Goal: Transaction & Acquisition: Purchase product/service

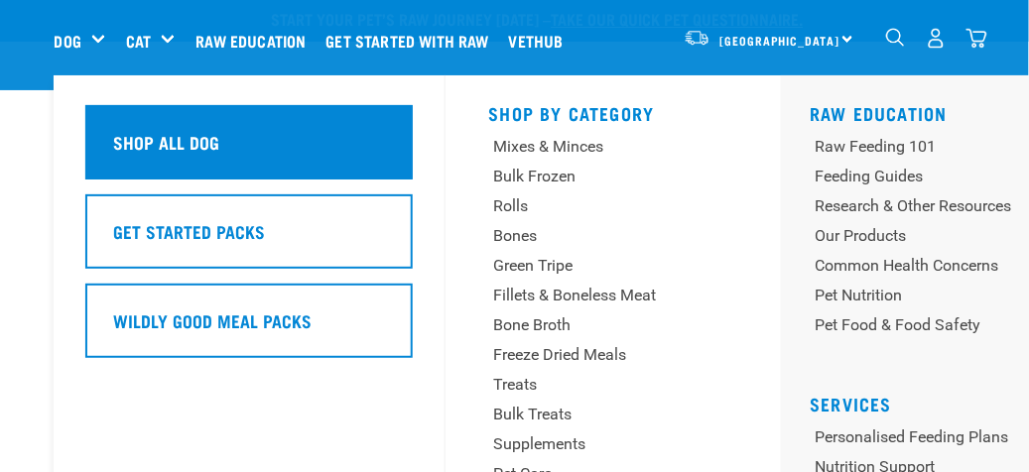
scroll to position [99, 0]
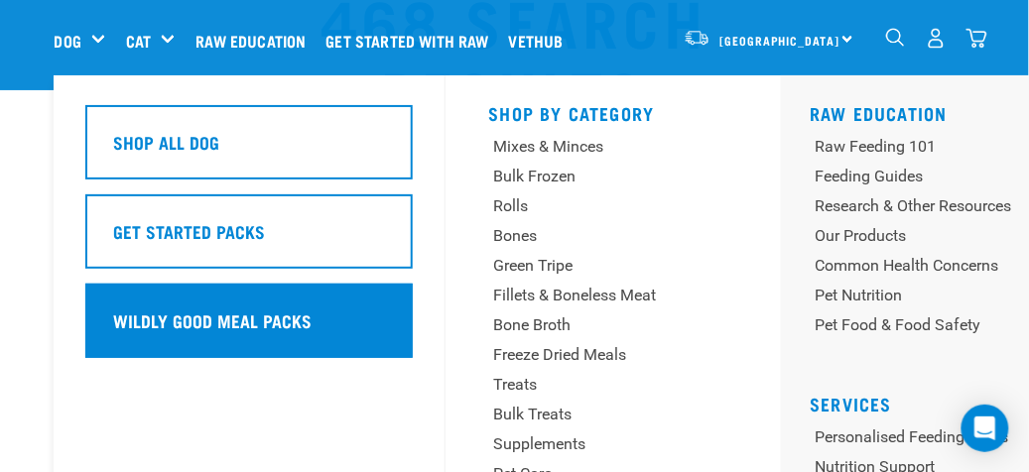
click at [205, 323] on h5 "Wildly Good Meal Packs" at bounding box center [213, 321] width 199 height 26
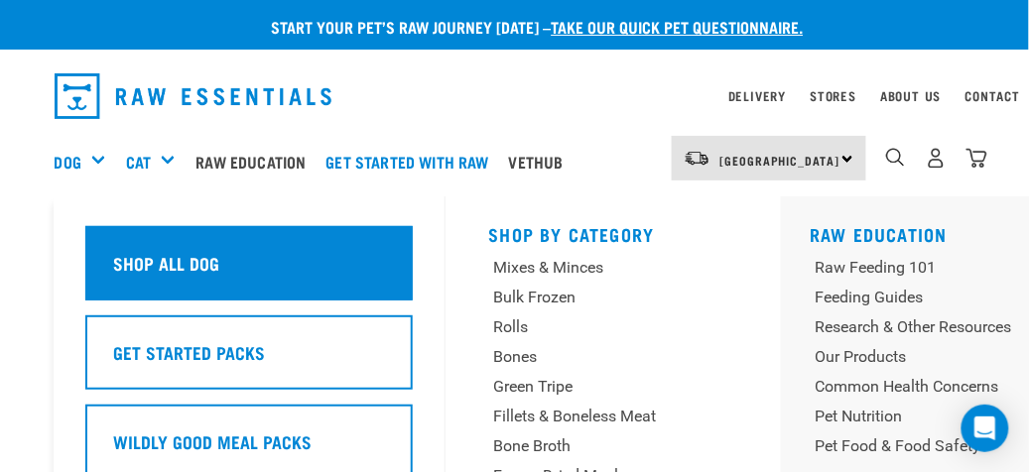
click at [182, 256] on h5 "Shop All Dog" at bounding box center [167, 263] width 106 height 26
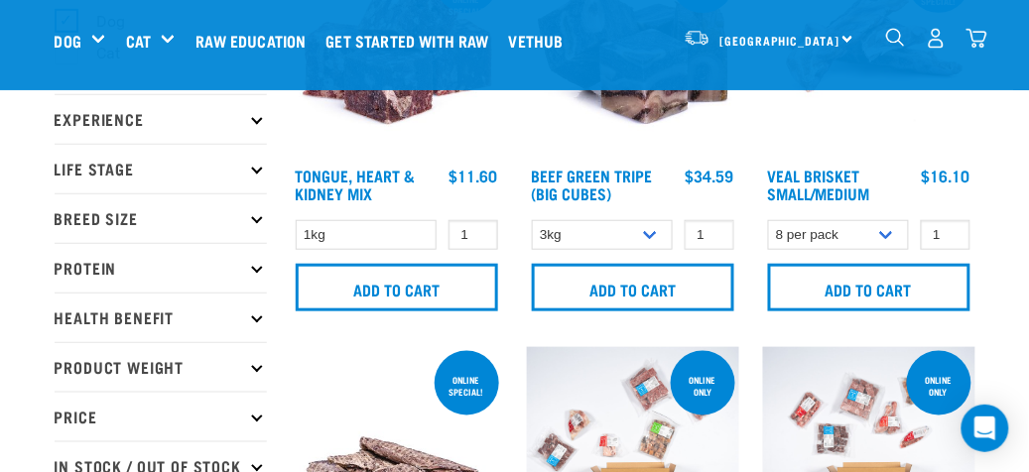
click at [935, 41] on img "dropdown navigation" at bounding box center [936, 38] width 21 height 21
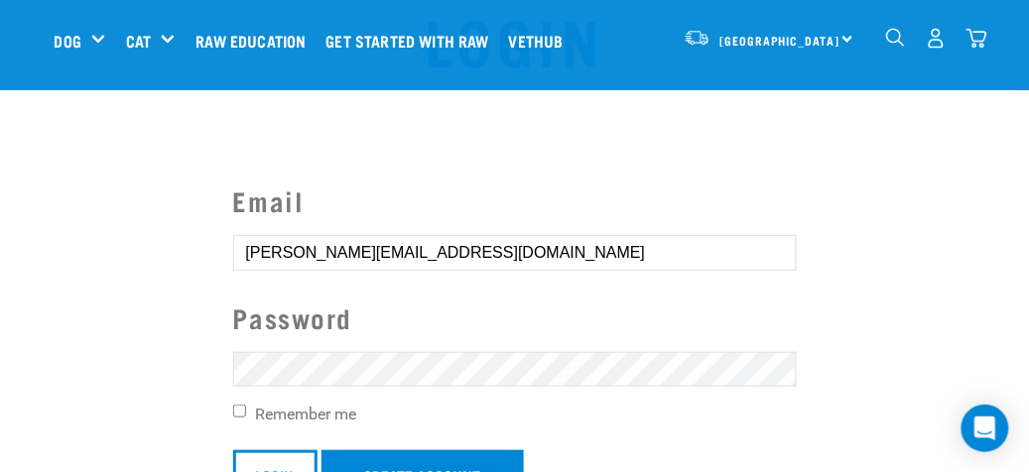
scroll to position [199, 0]
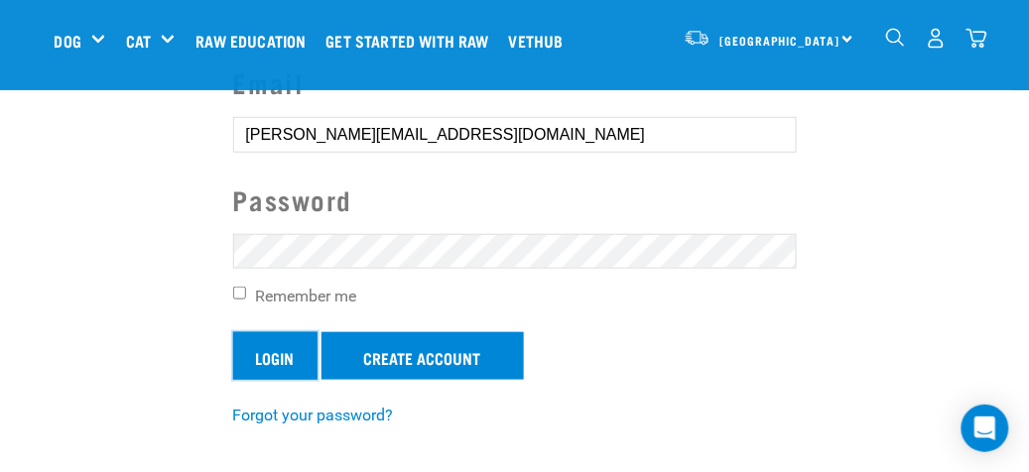
click at [275, 355] on input "Login" at bounding box center [275, 357] width 84 height 48
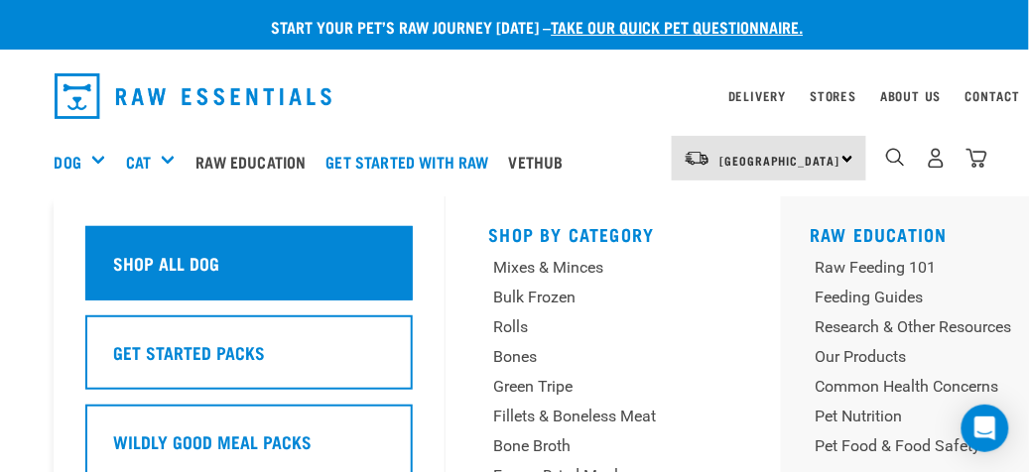
click at [240, 258] on div "Shop All Dog" at bounding box center [249, 263] width 328 height 74
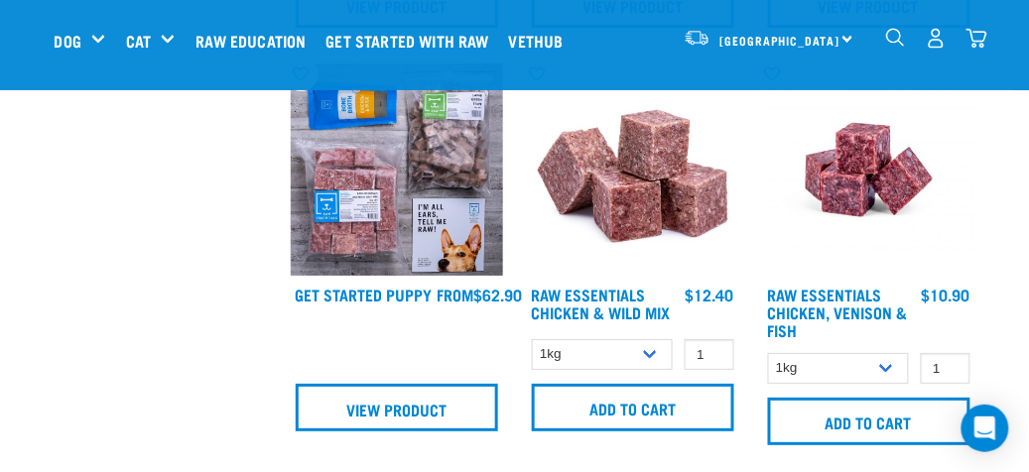
scroll to position [1390, 0]
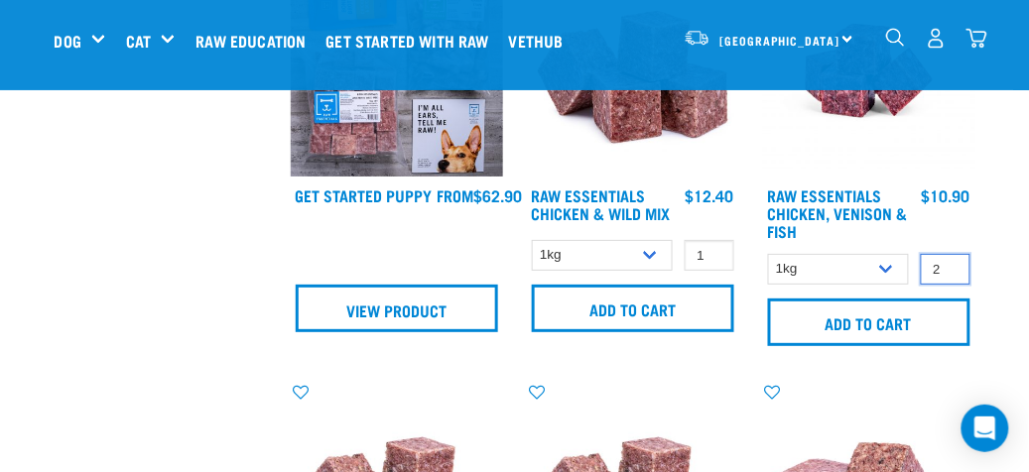
click at [949, 261] on input "2" at bounding box center [946, 269] width 50 height 31
type input "3"
click at [949, 261] on input "3" at bounding box center [946, 269] width 50 height 31
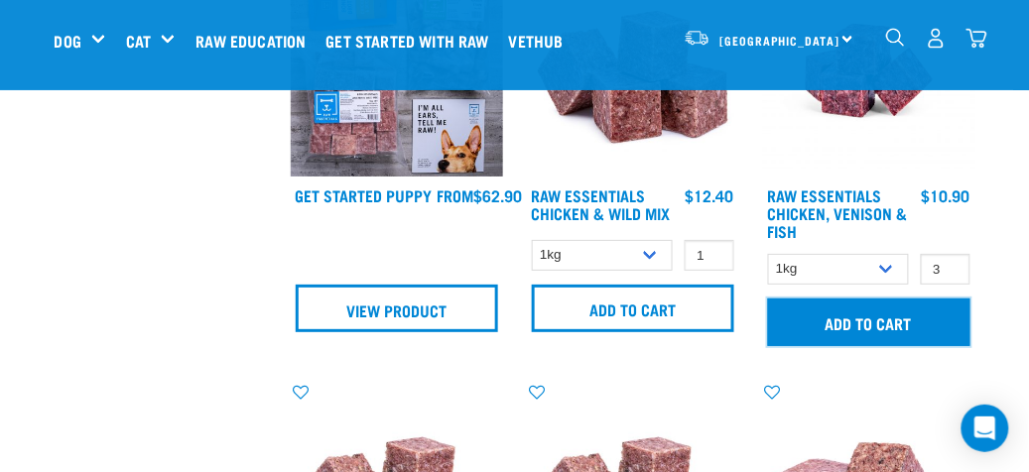
click at [882, 319] on input "Add to cart" at bounding box center [869, 323] width 202 height 48
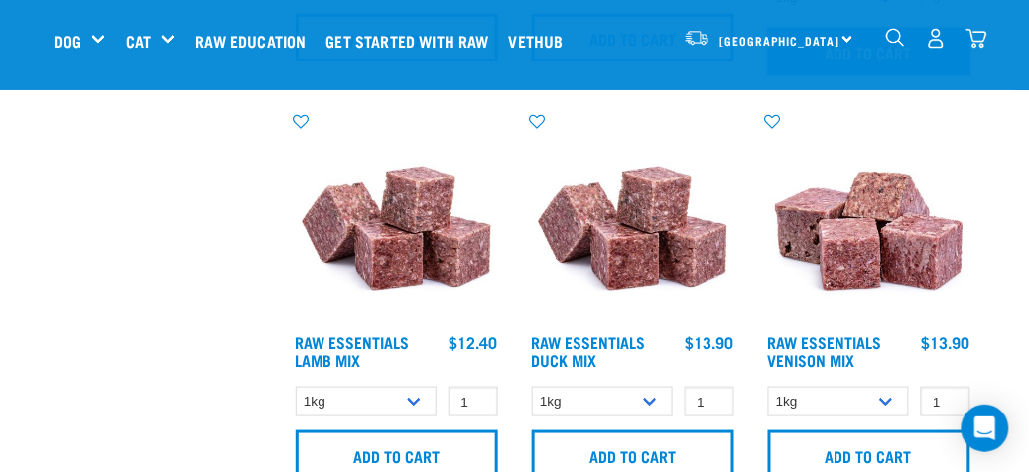
scroll to position [1687, 0]
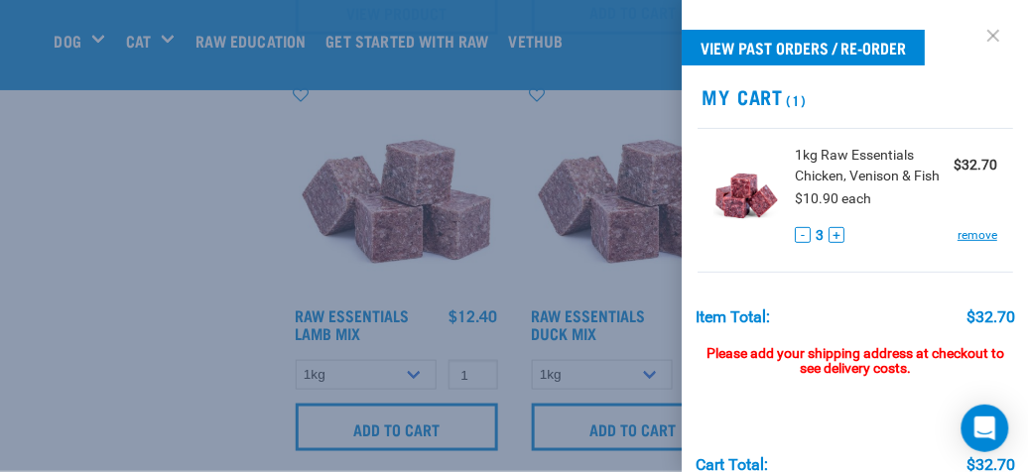
click at [982, 34] on link at bounding box center [994, 36] width 32 height 32
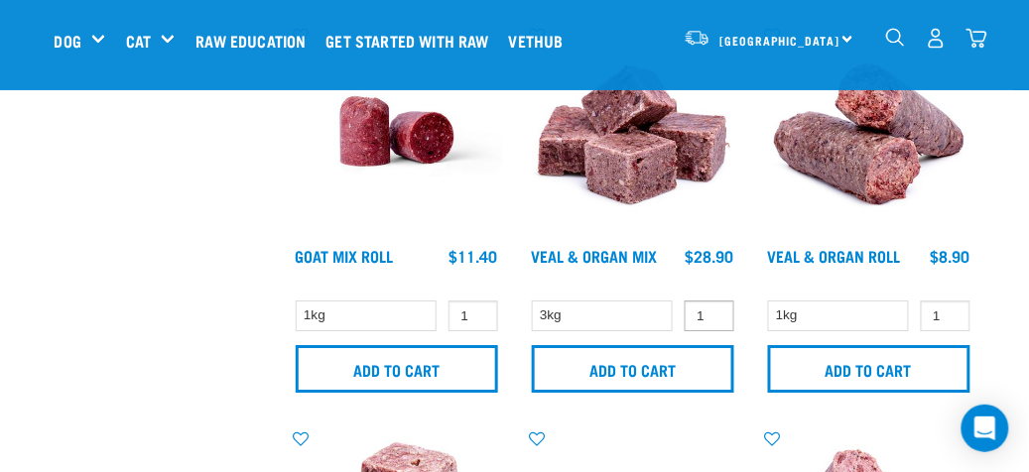
scroll to position [2581, 0]
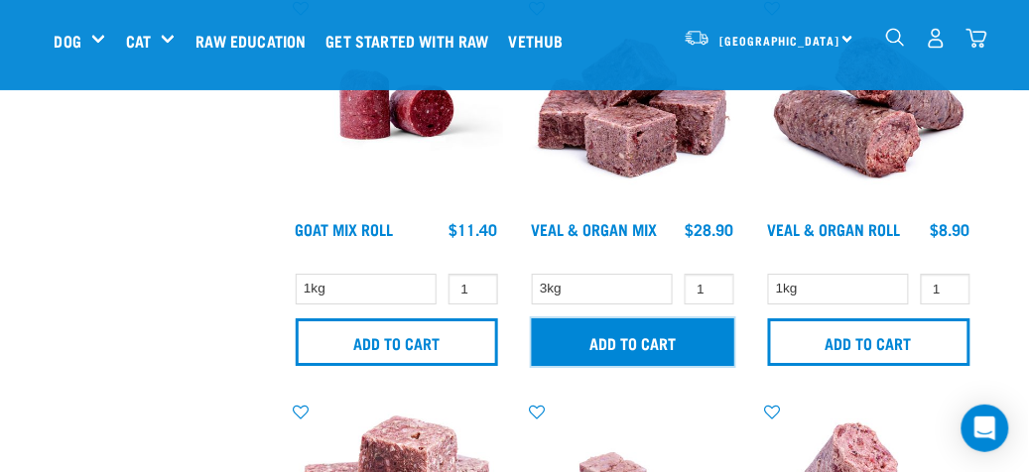
drag, startPoint x: 631, startPoint y: 333, endPoint x: 640, endPoint y: 341, distance: 12.6
click at [631, 336] on input "Add to cart" at bounding box center [633, 343] width 202 height 48
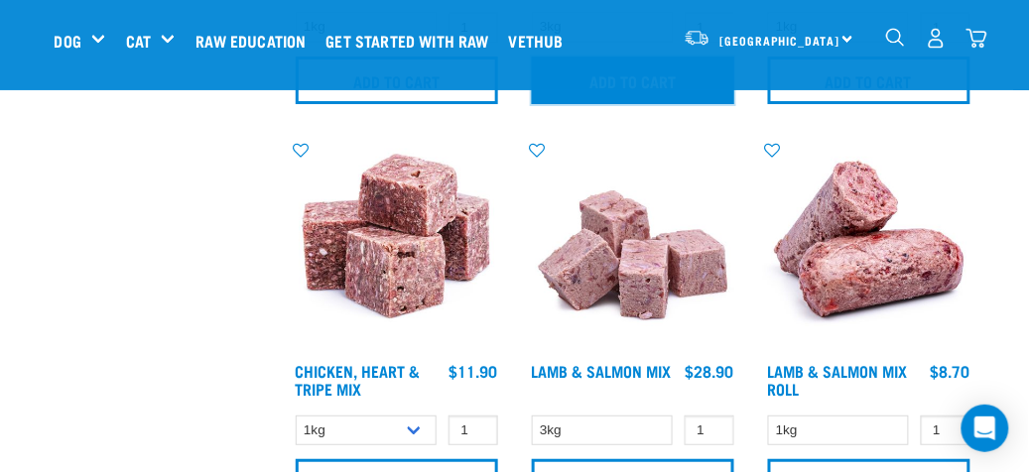
scroll to position [2878, 0]
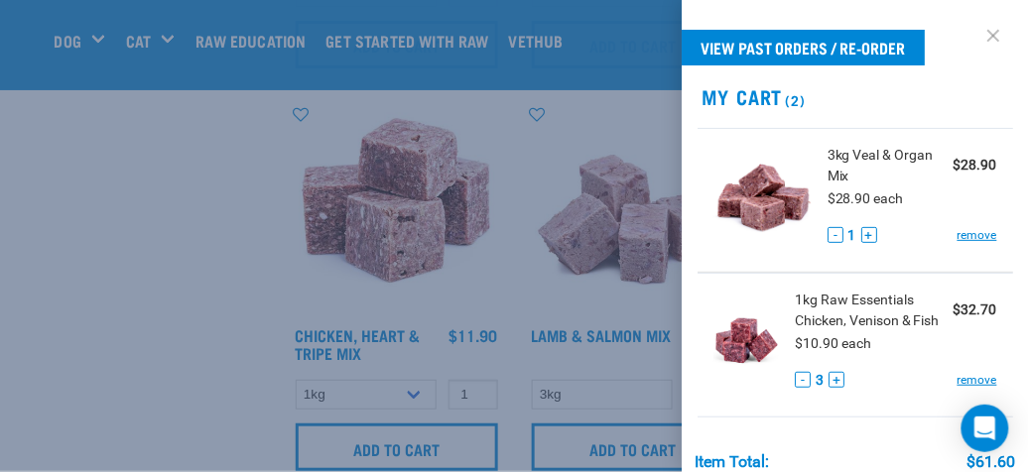
click at [978, 32] on link at bounding box center [994, 36] width 32 height 32
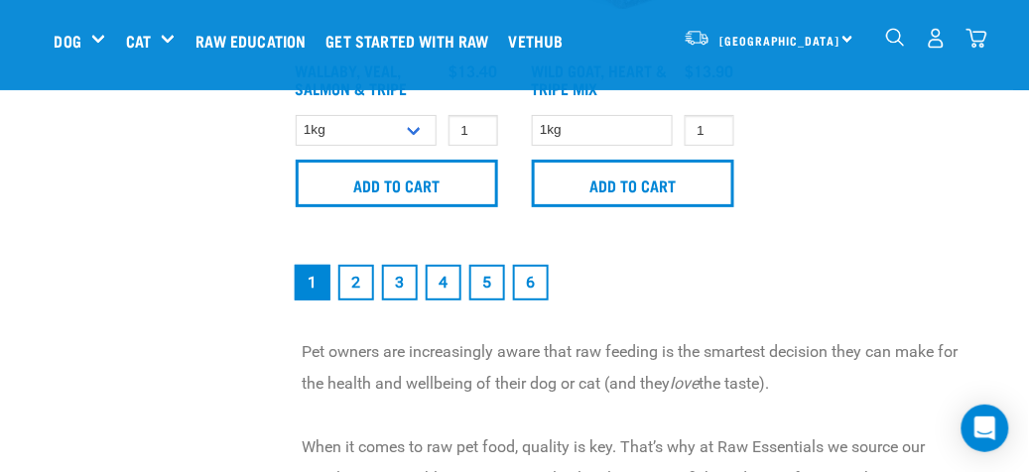
scroll to position [4268, 0]
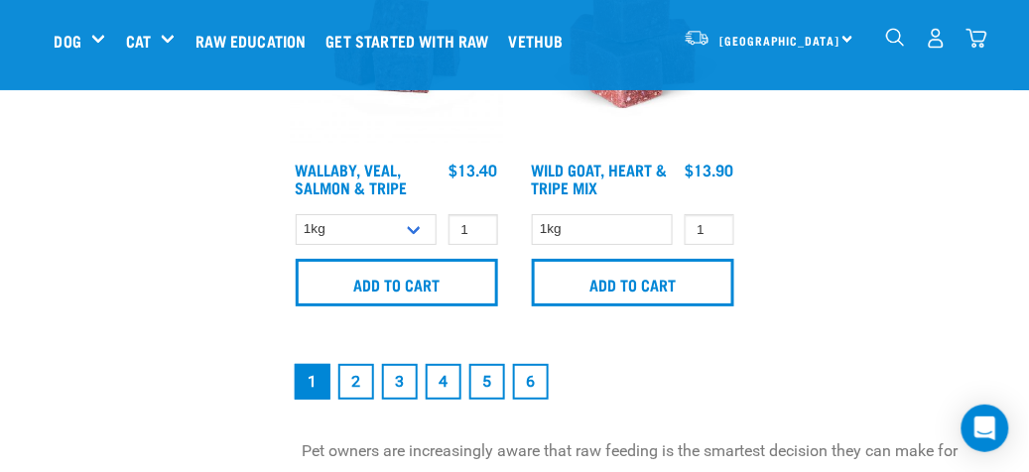
click at [358, 382] on link "2" at bounding box center [356, 382] width 36 height 36
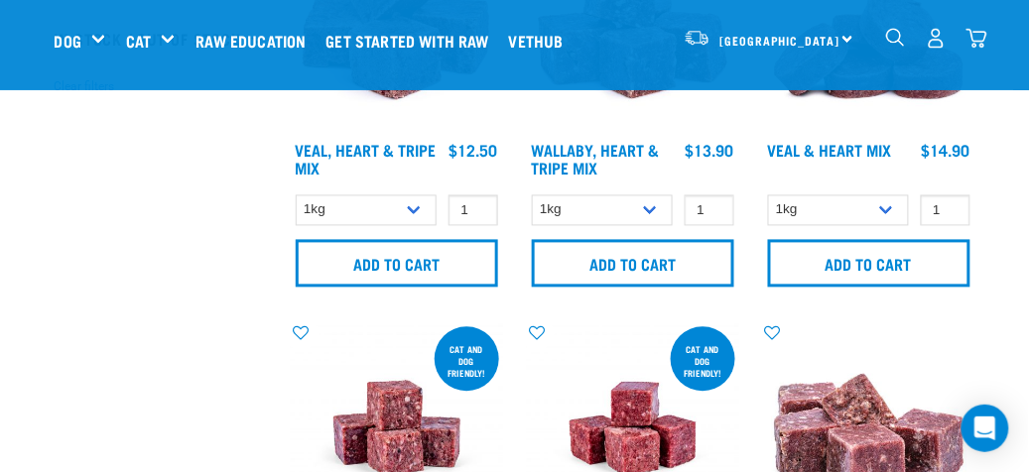
scroll to position [496, 0]
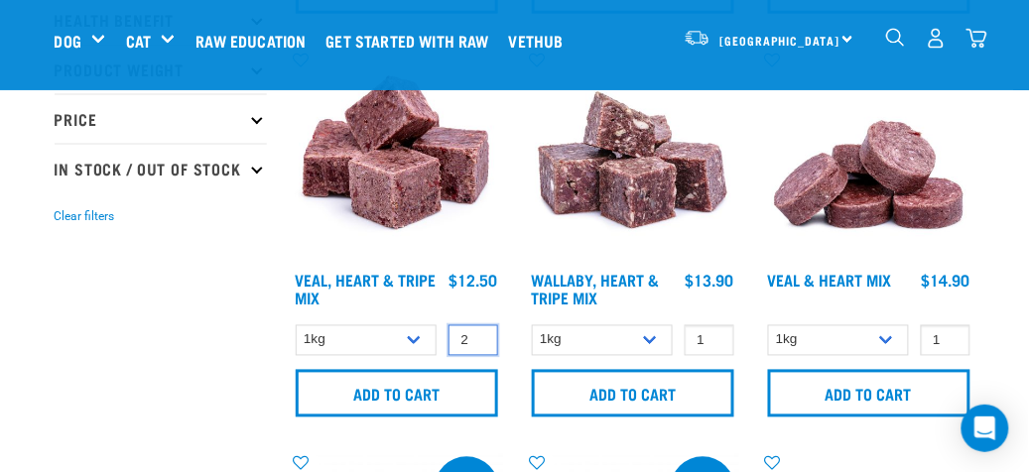
type input "2"
click at [476, 332] on input "2" at bounding box center [474, 341] width 50 height 31
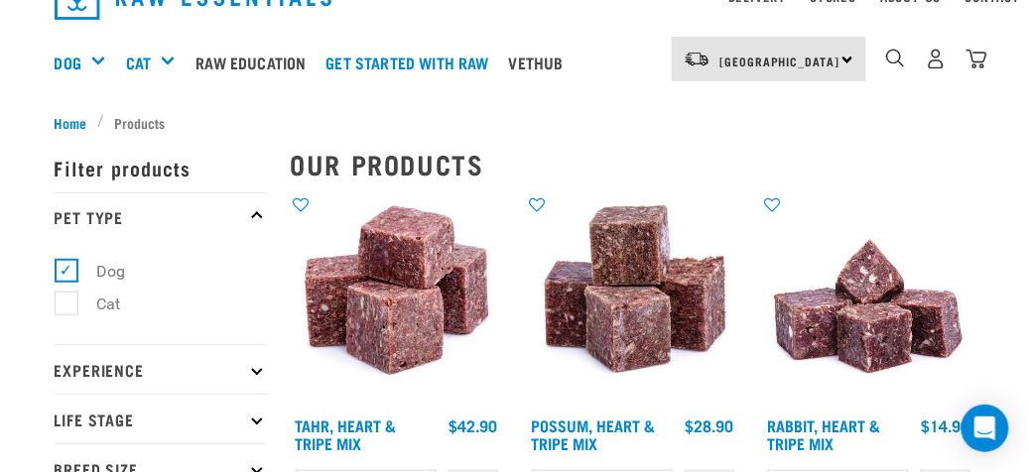
scroll to position [0, 0]
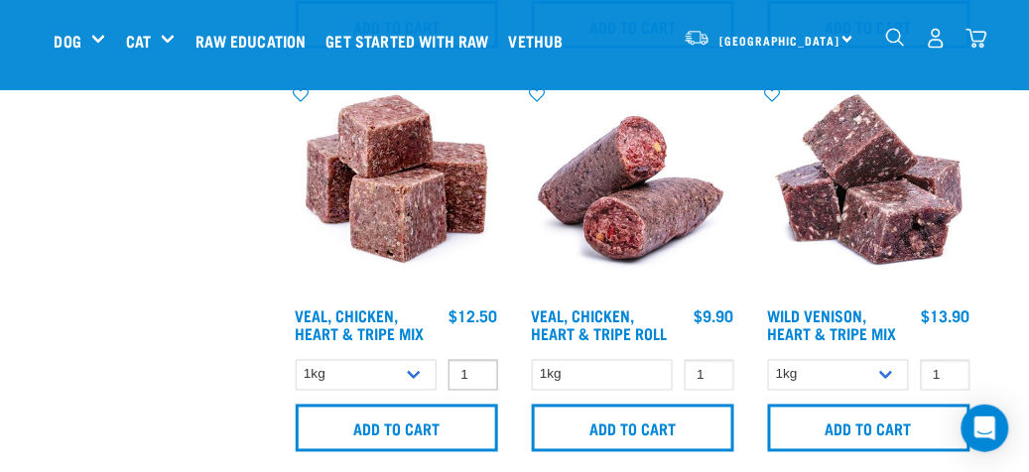
scroll to position [3328, 0]
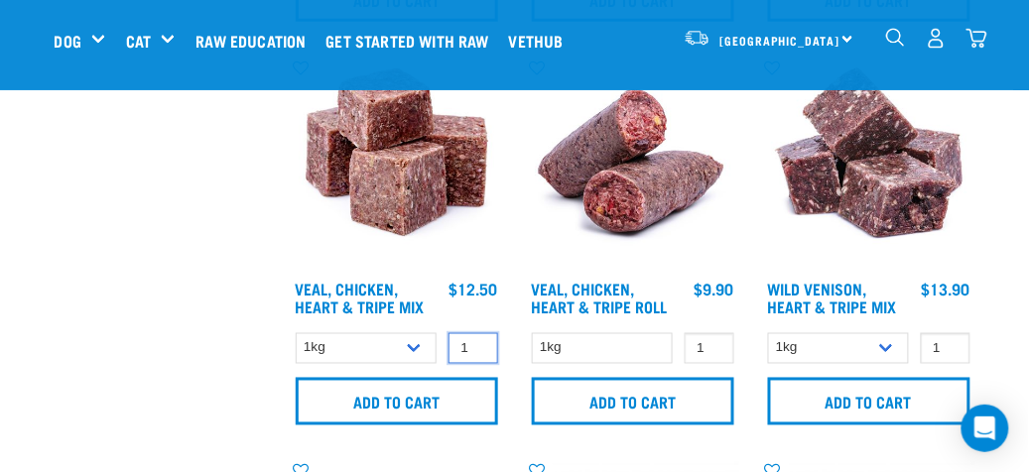
click at [476, 336] on input "1" at bounding box center [474, 348] width 50 height 31
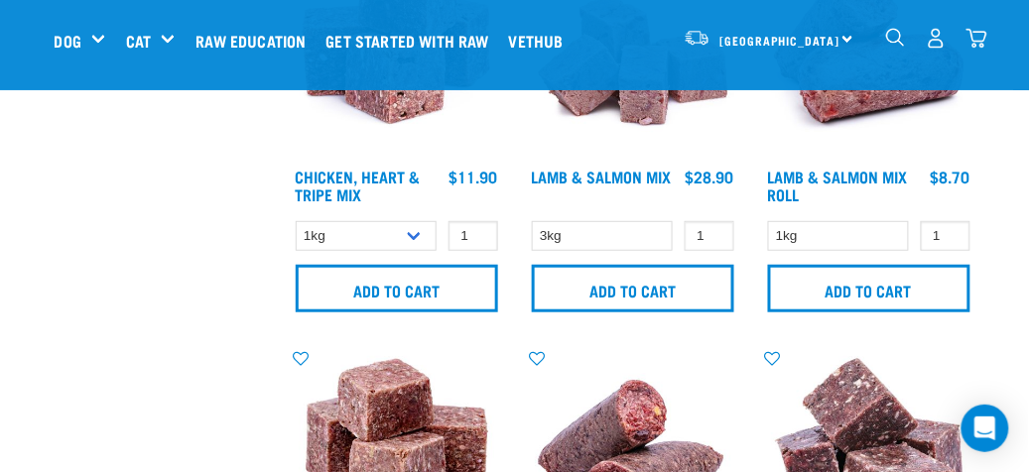
scroll to position [3030, 0]
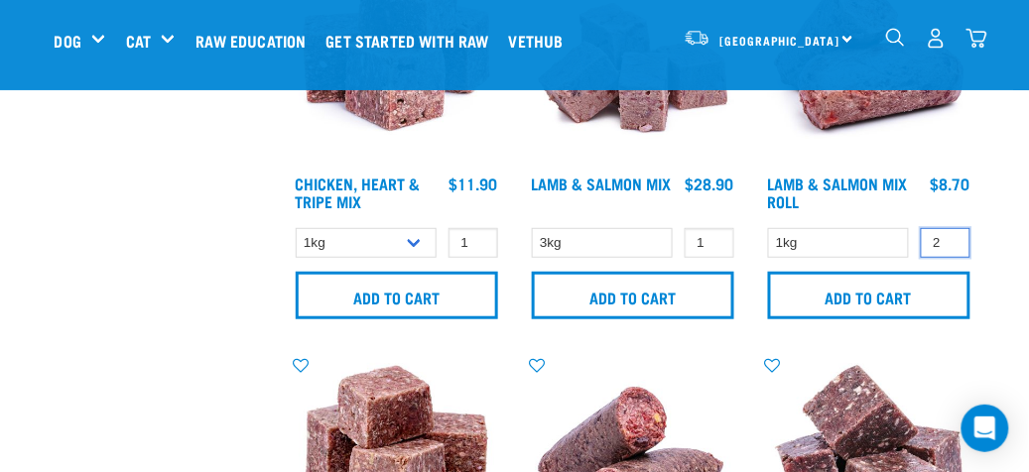
click at [947, 233] on input "2" at bounding box center [946, 243] width 50 height 31
type input "1"
click at [951, 242] on input "1" at bounding box center [946, 243] width 50 height 31
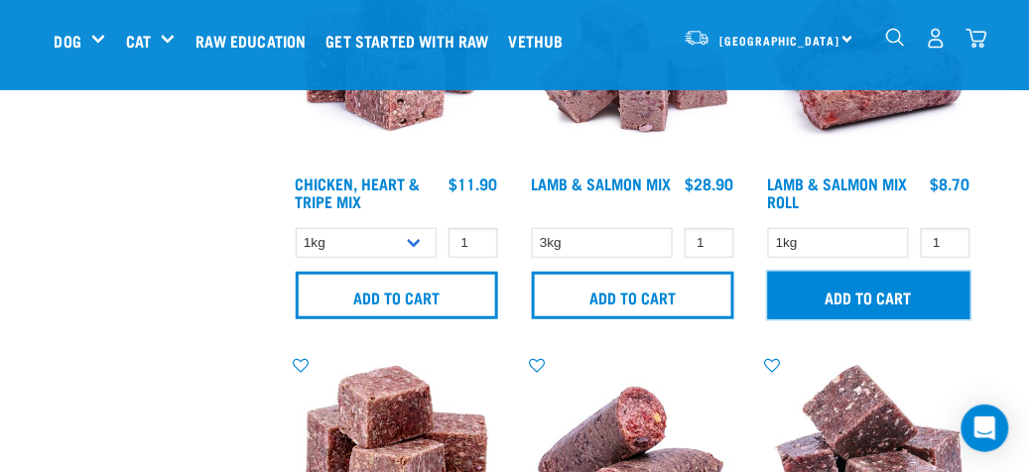
click at [866, 287] on input "Add to cart" at bounding box center [869, 296] width 202 height 48
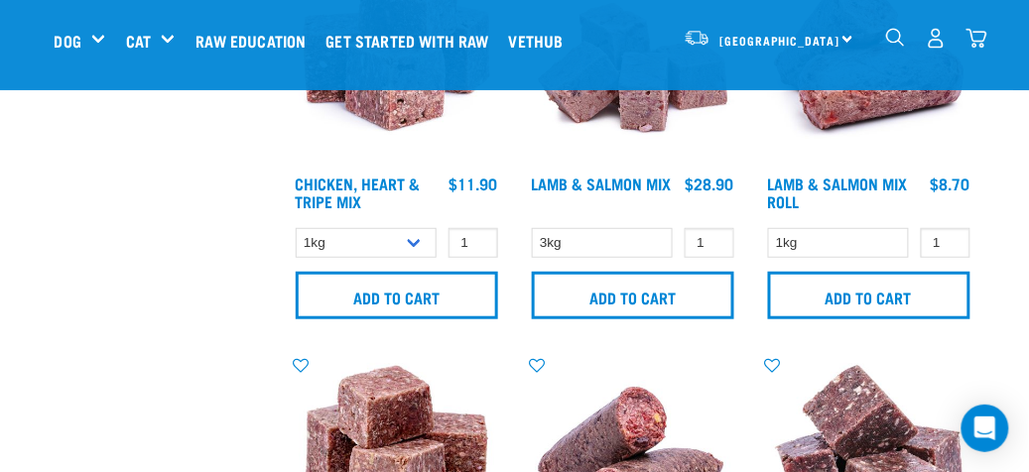
click at [977, 34] on img "dropdown navigation" at bounding box center [977, 38] width 21 height 21
click at [976, 36] on img "dropdown navigation" at bounding box center [977, 38] width 21 height 21
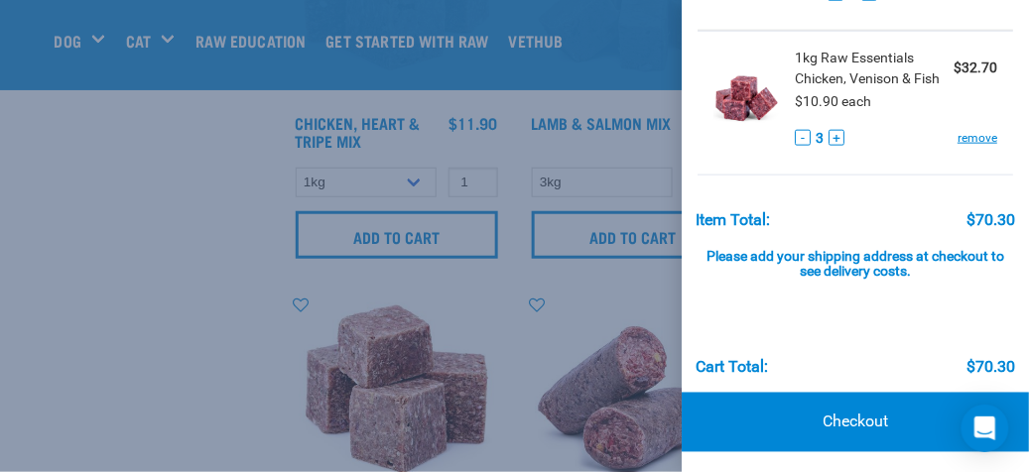
scroll to position [3130, 0]
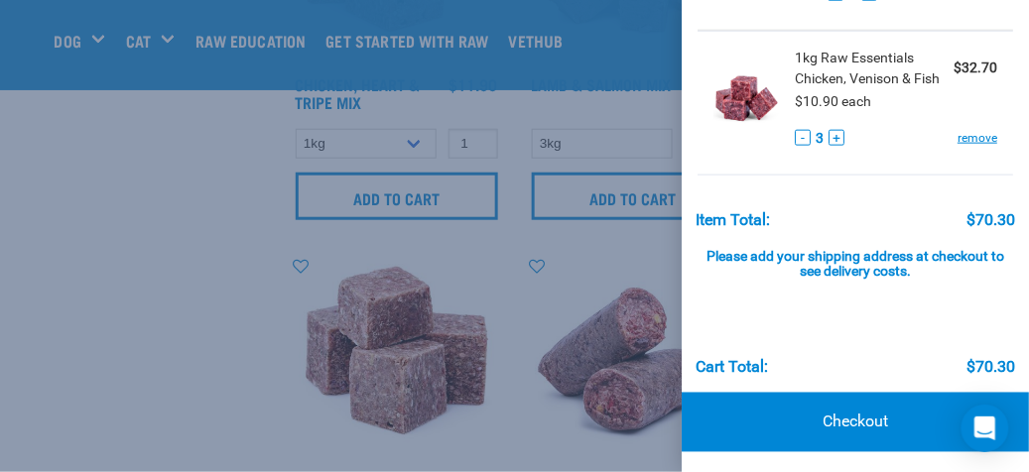
click at [484, 259] on div at bounding box center [514, 236] width 1029 height 472
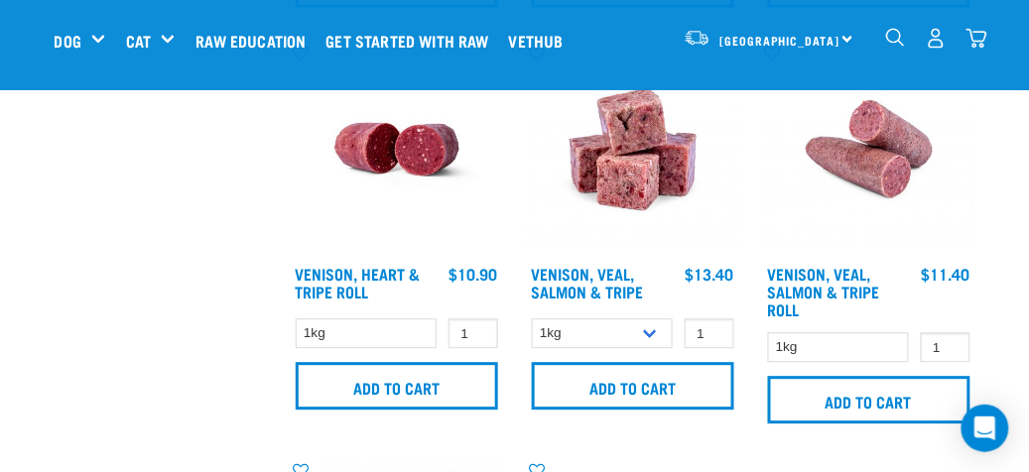
scroll to position [3725, 0]
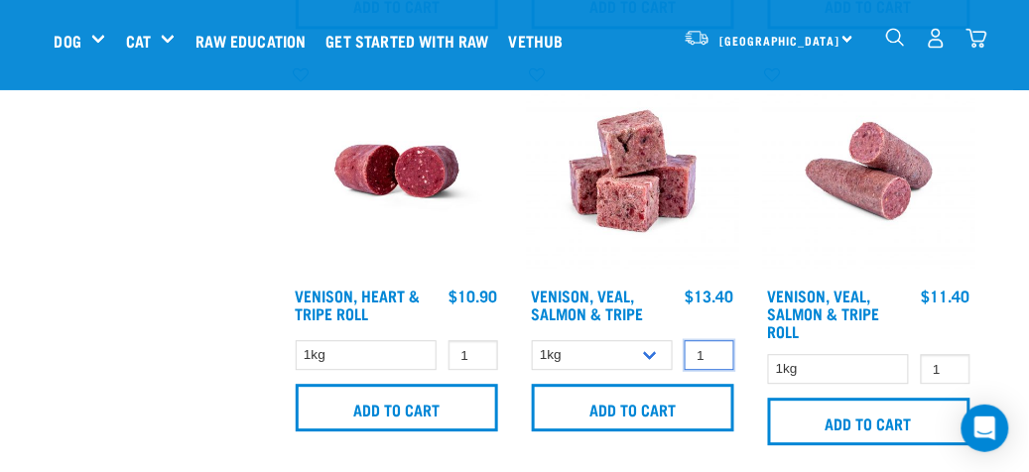
click at [711, 340] on input "1" at bounding box center [710, 355] width 50 height 31
type input "2"
click at [713, 346] on input "2" at bounding box center [710, 355] width 50 height 31
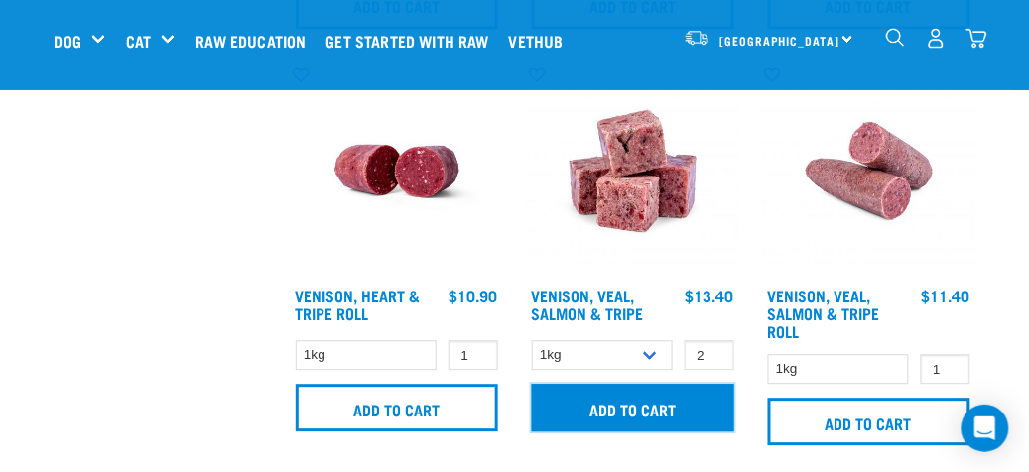
click at [682, 399] on input "Add to cart" at bounding box center [633, 408] width 202 height 48
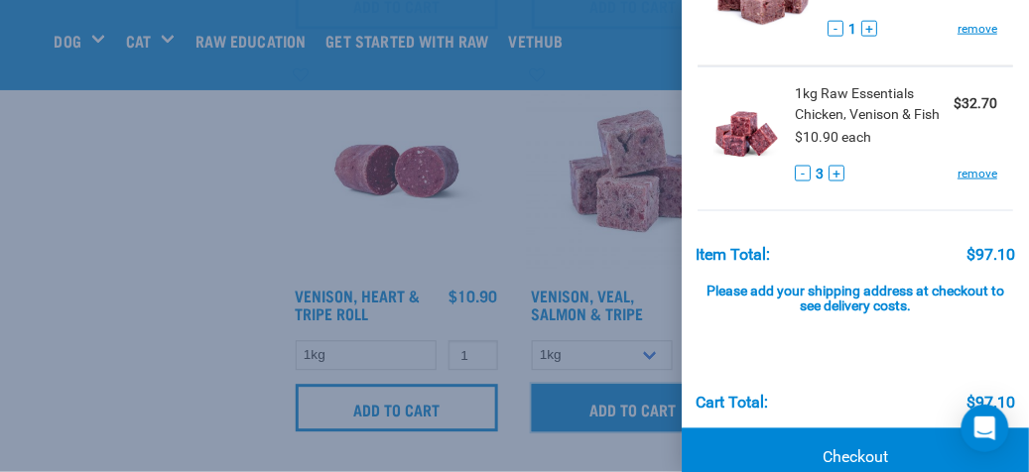
scroll to position [531, 0]
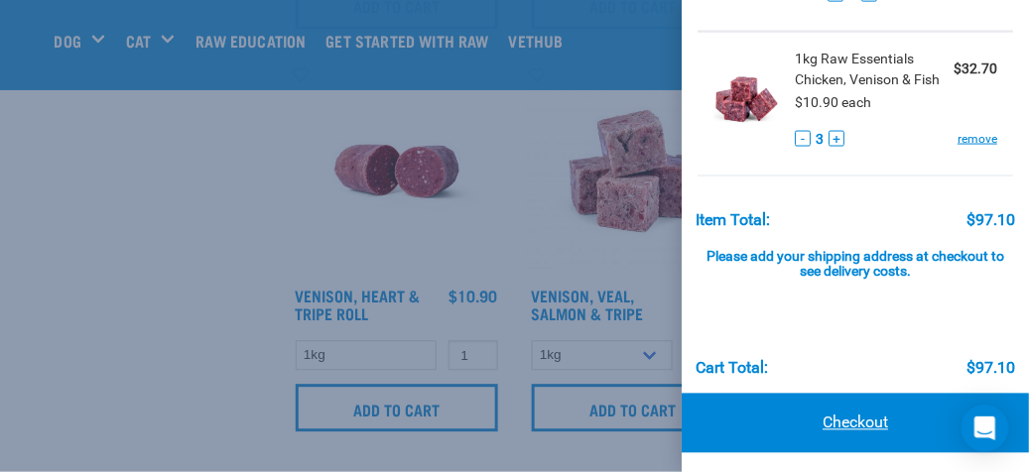
click at [834, 418] on link "Checkout" at bounding box center [855, 424] width 347 height 60
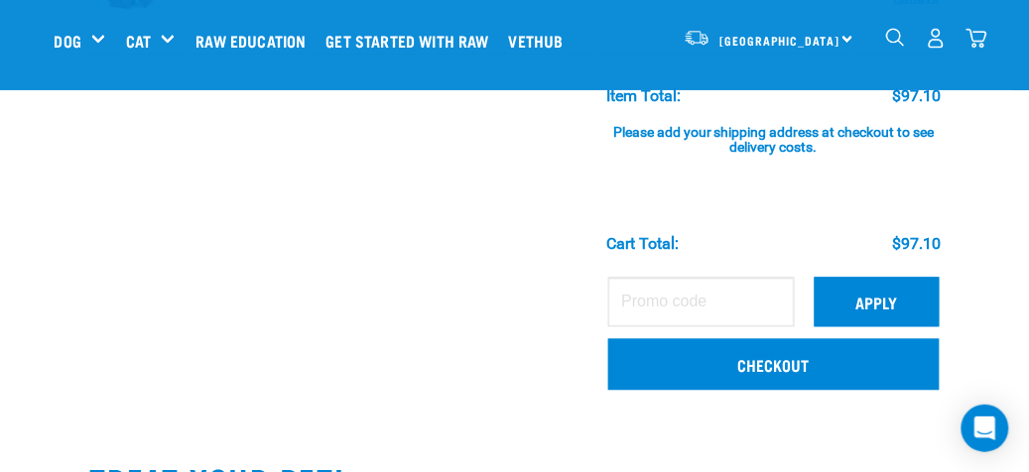
scroll to position [695, 0]
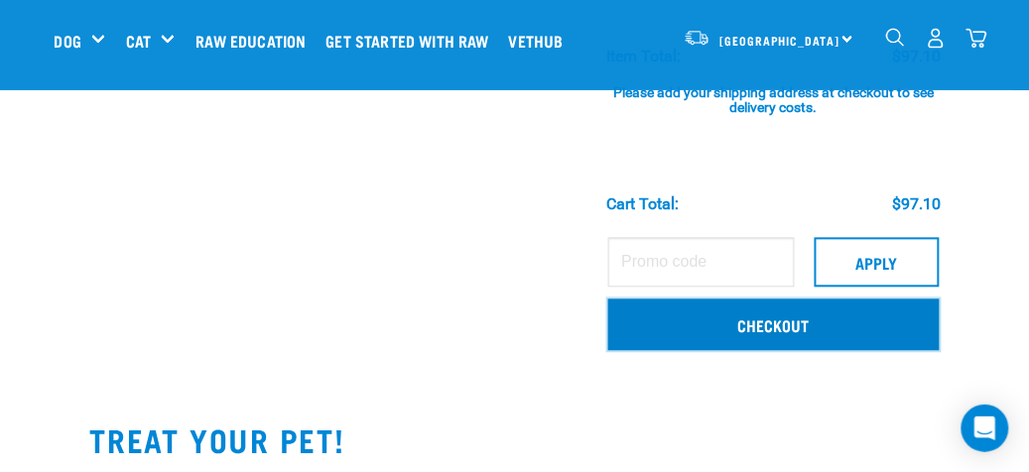
click at [719, 326] on link "Checkout" at bounding box center [773, 326] width 331 height 52
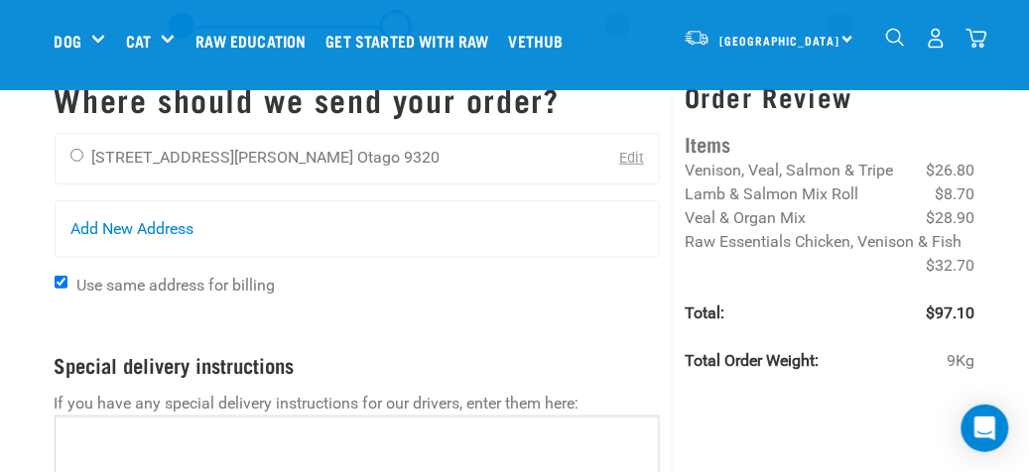
scroll to position [99, 0]
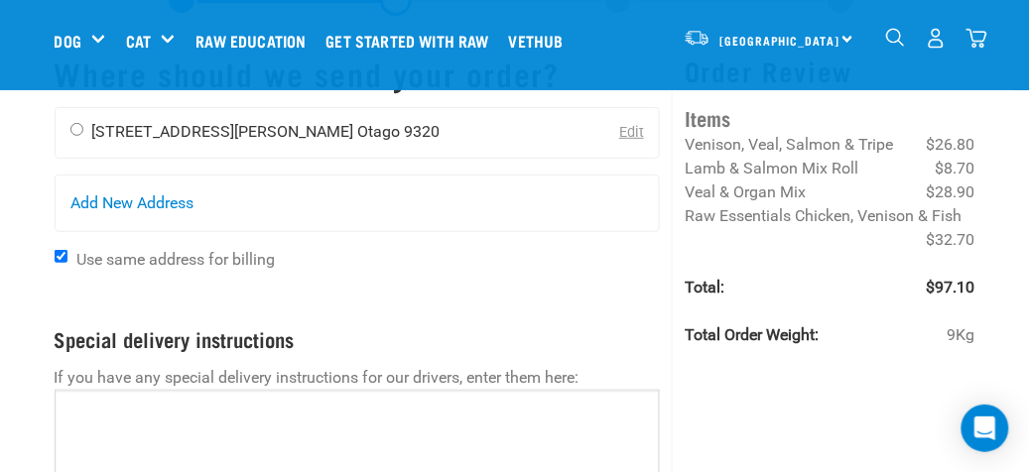
click at [71, 119] on div "Jenny Wood 38 O'neill Crescent Otago 9320" at bounding box center [256, 133] width 400 height 50
click at [76, 118] on div "Jenny Wood 38 O'neill Crescent Otago 9320" at bounding box center [256, 133] width 400 height 50
click at [166, 131] on li "38 O'neill Crescent" at bounding box center [223, 131] width 262 height 19
click at [72, 129] on input "radio" at bounding box center [76, 129] width 13 height 13
radio input "true"
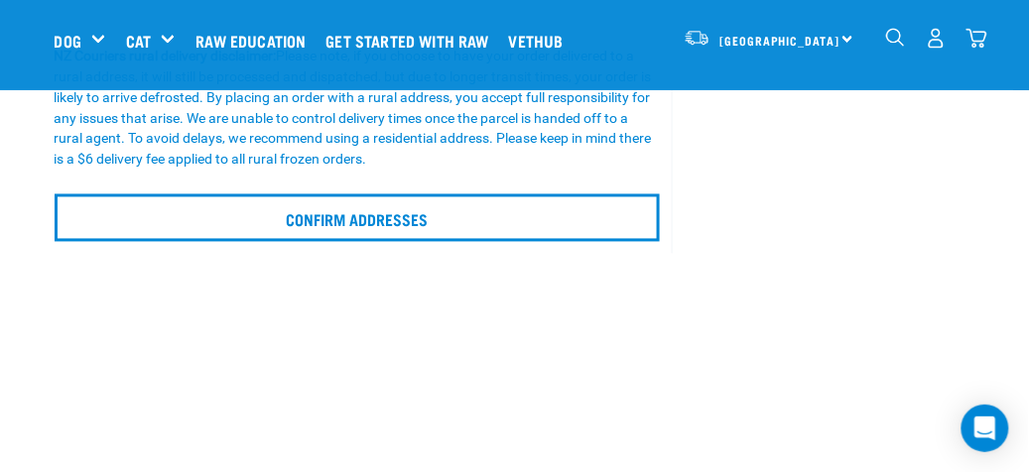
scroll to position [596, 0]
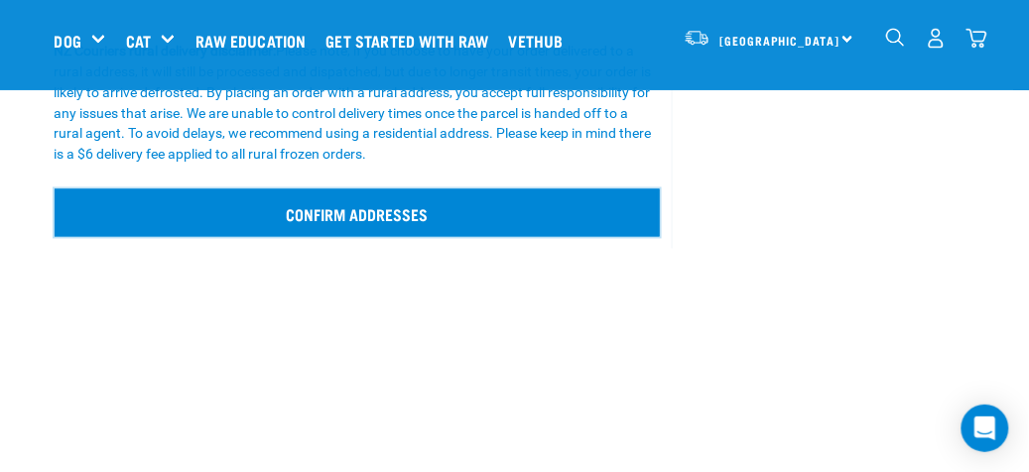
click at [328, 214] on input "Confirm addresses" at bounding box center [358, 214] width 606 height 48
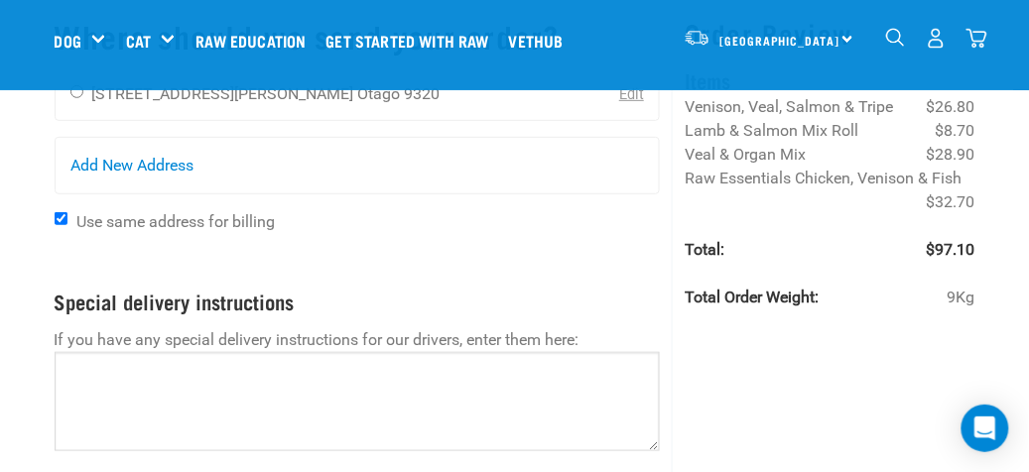
scroll to position [99, 0]
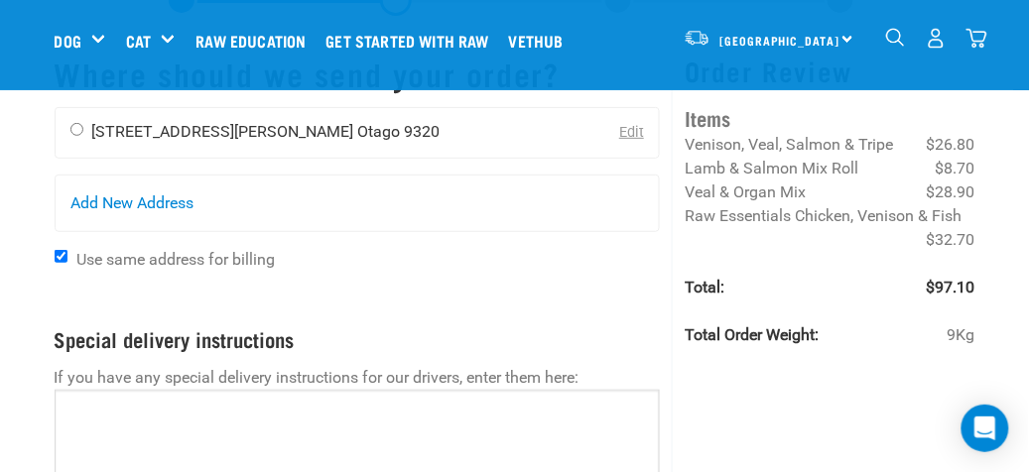
click at [76, 126] on input "radio" at bounding box center [76, 129] width 13 height 13
radio input "true"
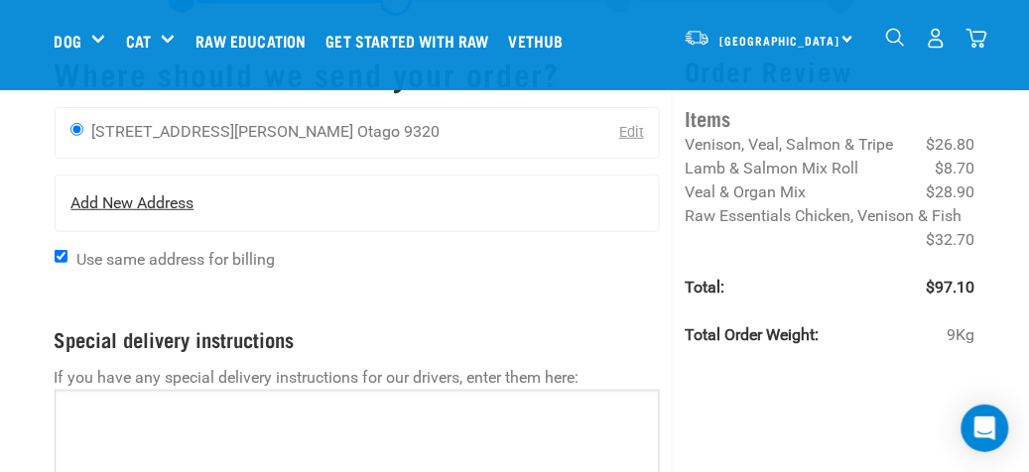
click at [173, 201] on span "Add New Address" at bounding box center [132, 204] width 123 height 24
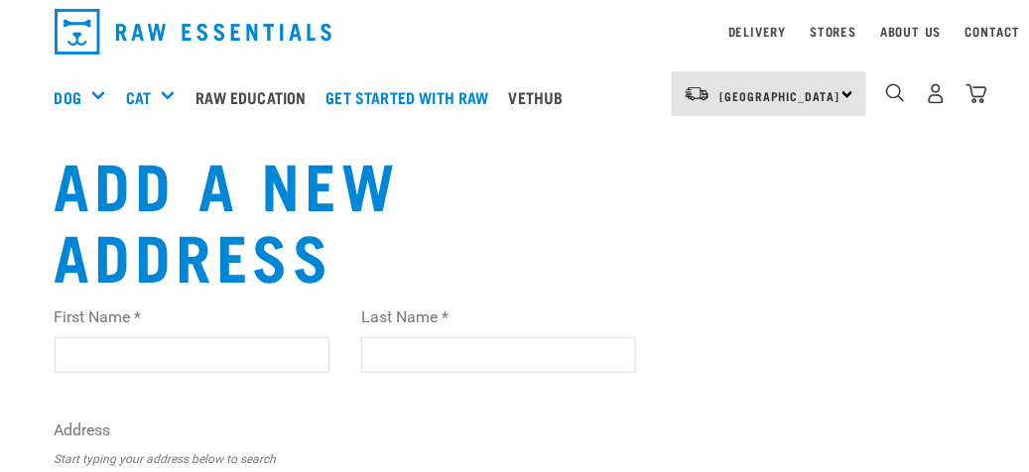
scroll to position [99, 0]
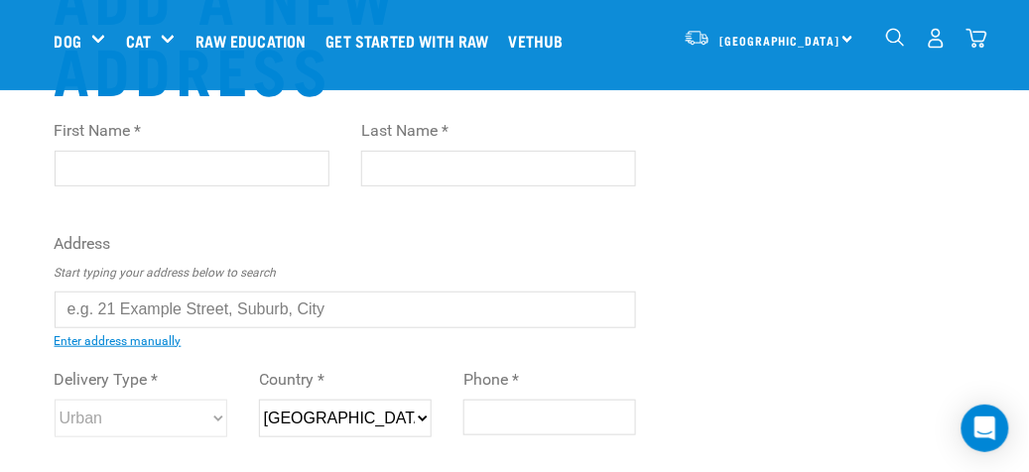
click at [94, 170] on input "First Name *" at bounding box center [192, 169] width 275 height 36
type input "[PERSON_NAME]"
type input "Wood"
type input "[STREET_ADDRESS][PERSON_NAME]"
type input "Alexandra"
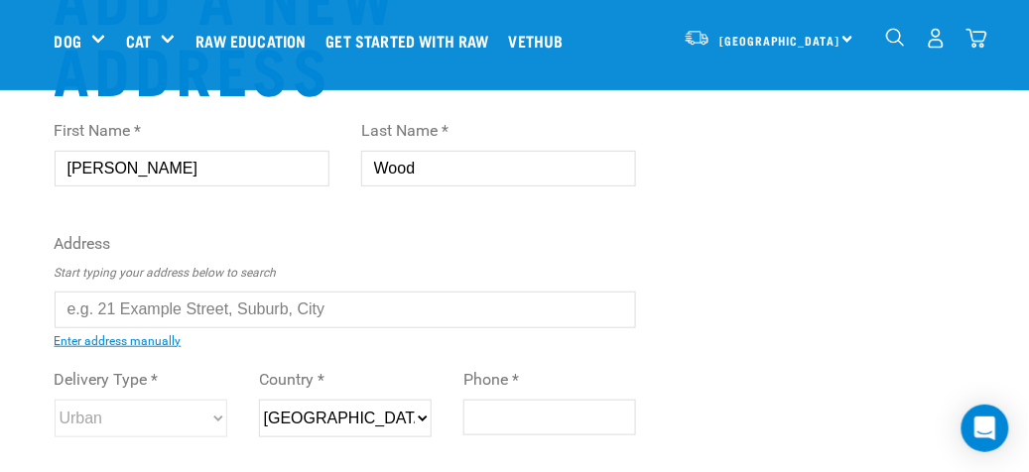
type input "9320"
type input "0274447013"
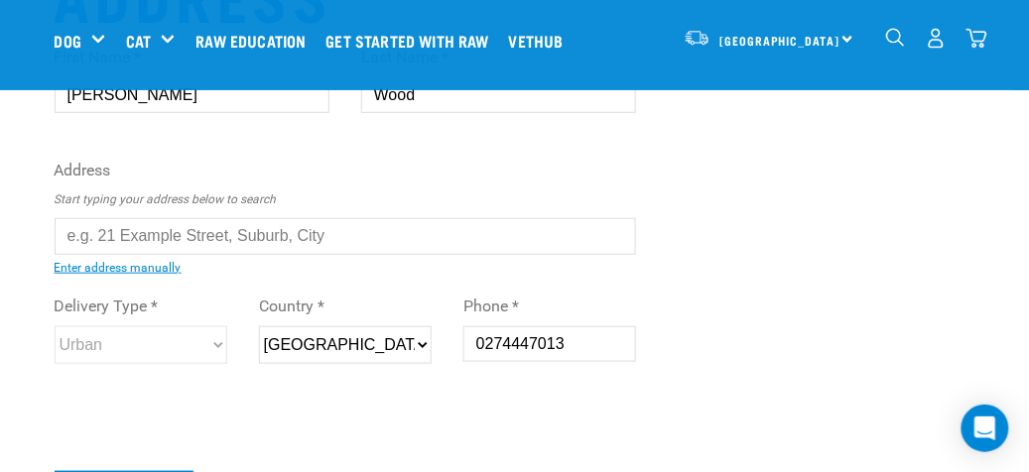
scroll to position [199, 0]
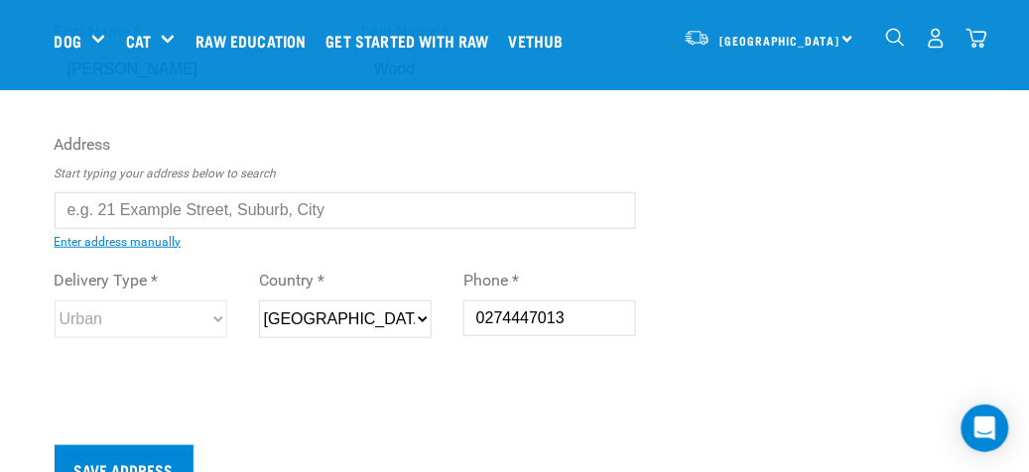
click at [67, 209] on input "text" at bounding box center [346, 211] width 583 height 36
click at [119, 239] on link "Enter address manually" at bounding box center [118, 242] width 127 height 14
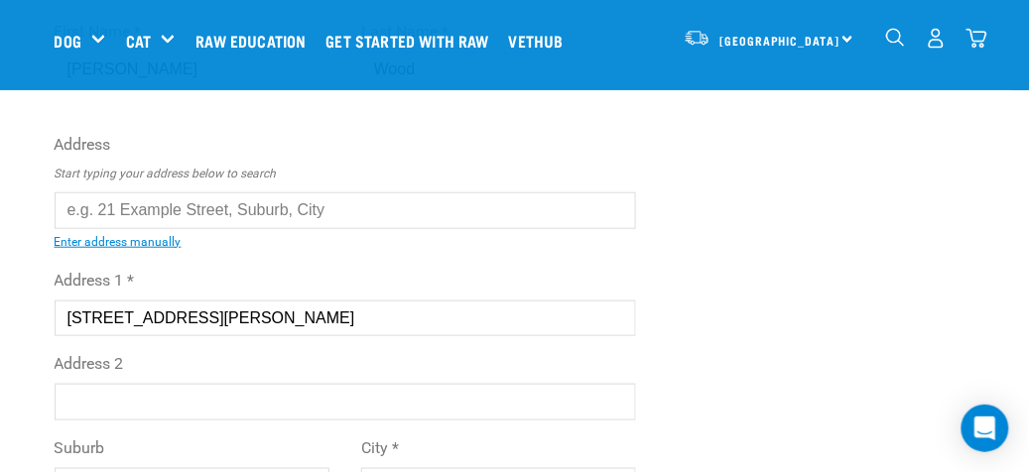
scroll to position [298, 0]
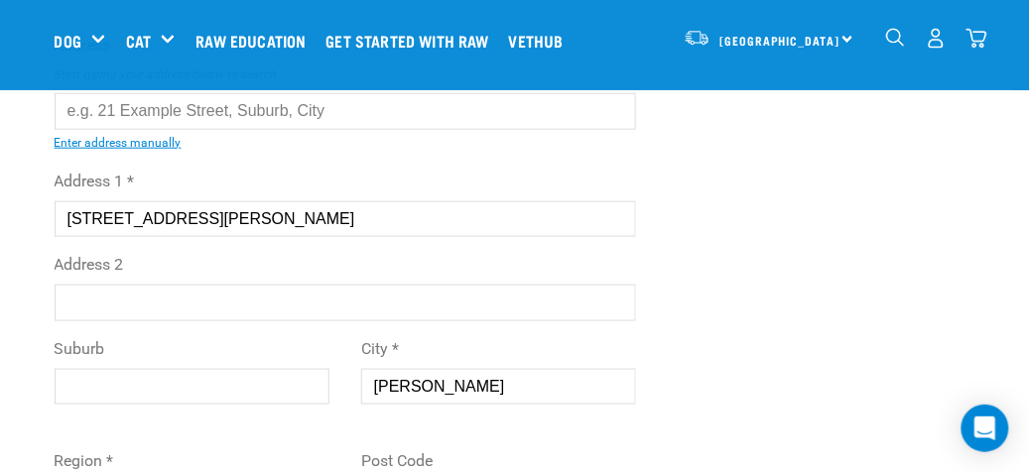
click at [85, 297] on input "Address 2" at bounding box center [346, 303] width 583 height 36
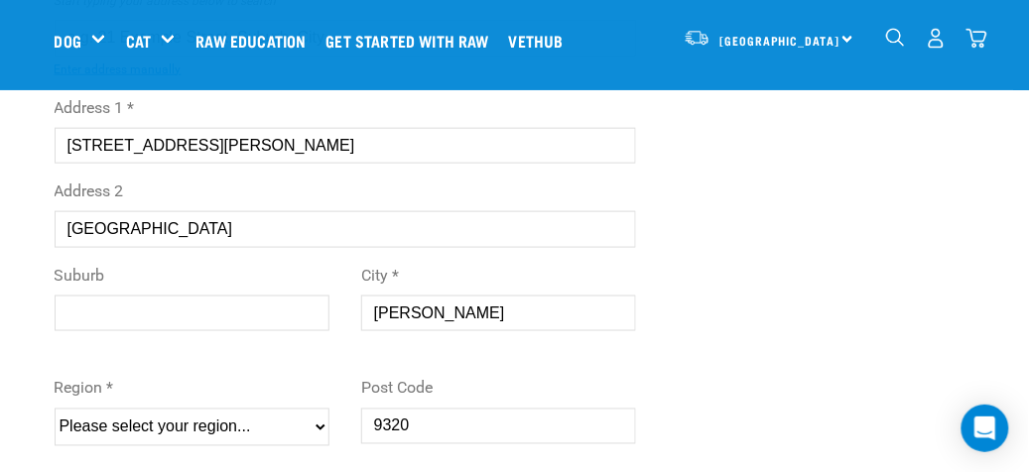
scroll to position [397, 0]
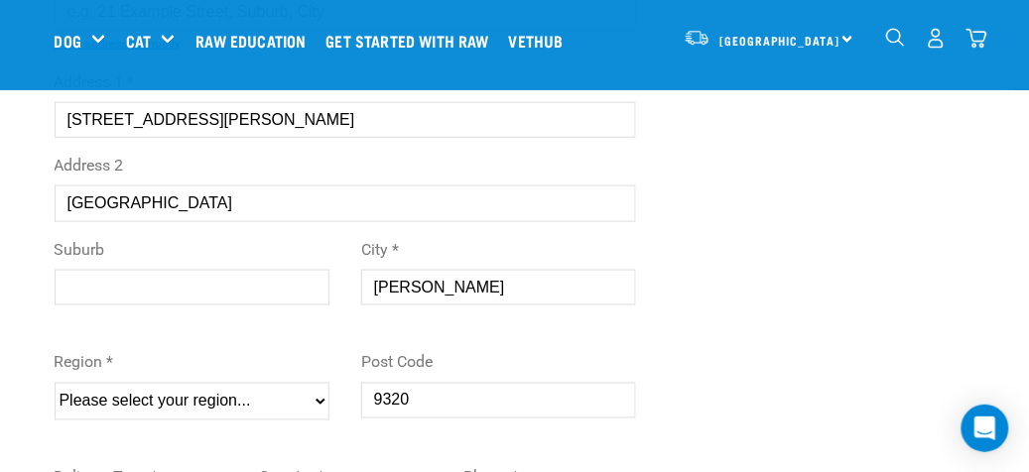
type input "[GEOGRAPHIC_DATA]"
click at [319, 395] on select "Please select your region... Auckland Wellington Canterbury Marlborough Nelson …" at bounding box center [192, 402] width 275 height 38
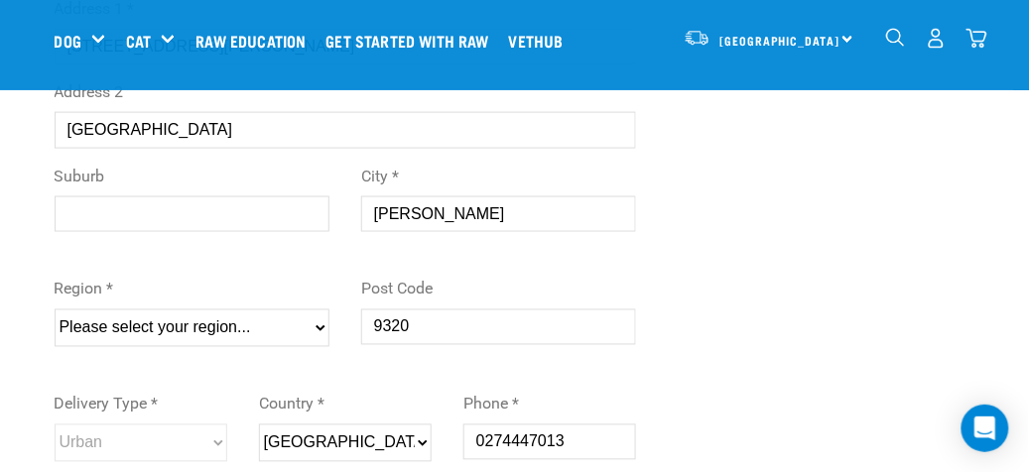
scroll to position [496, 0]
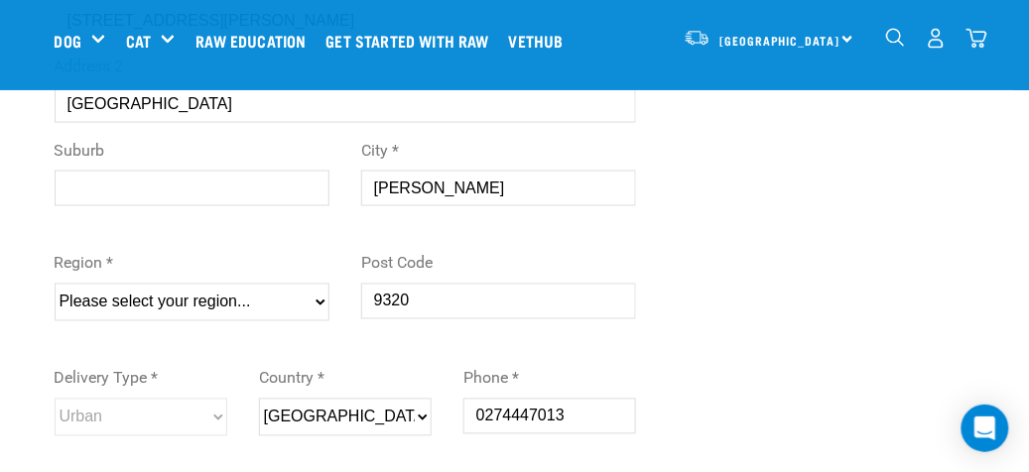
click at [317, 296] on select "Please select your region... Auckland Wellington Canterbury Marlborough Nelson …" at bounding box center [192, 303] width 275 height 38
select select "OTA"
click at [55, 284] on select "Please select your region... Auckland Wellington Canterbury Marlborough Nelson …" at bounding box center [192, 303] width 275 height 38
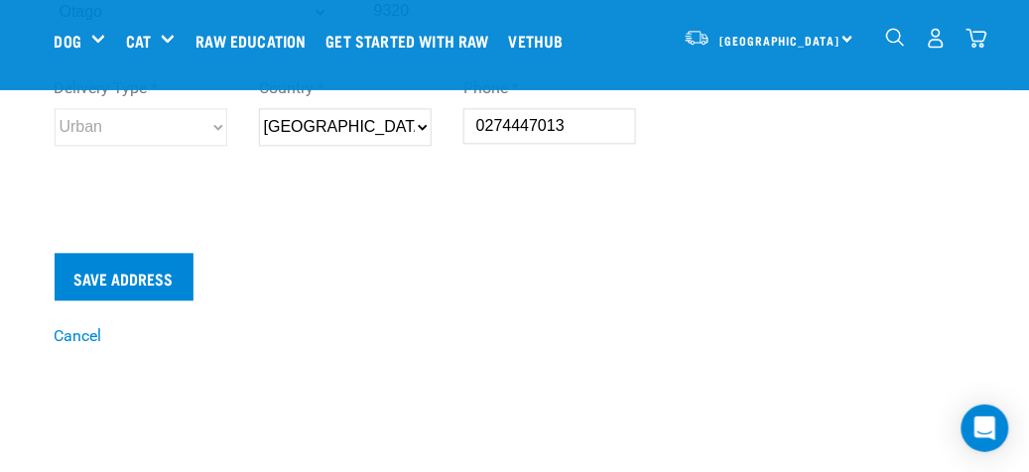
scroll to position [794, 0]
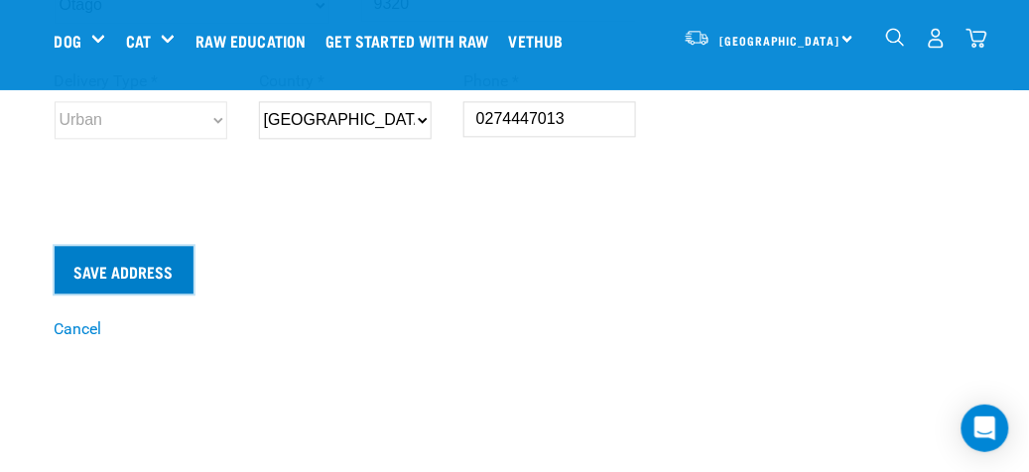
click at [113, 264] on input "Save Address" at bounding box center [124, 270] width 139 height 48
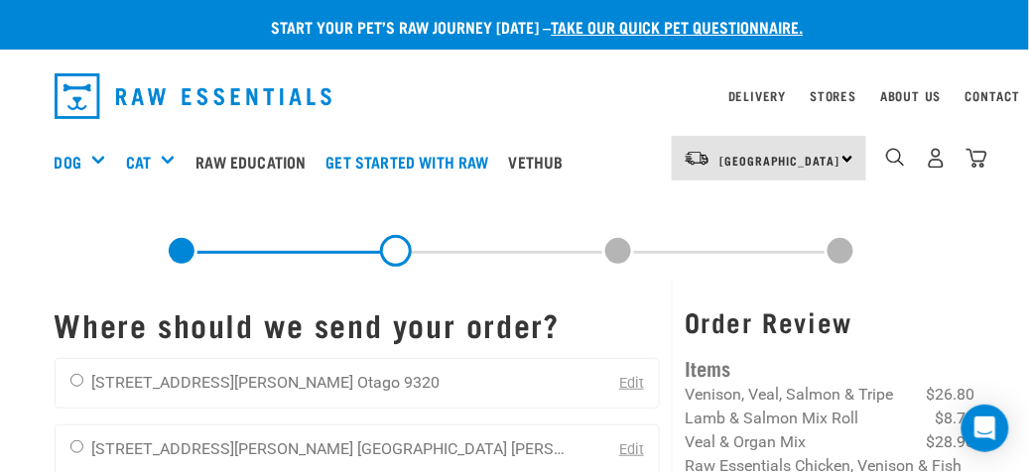
scroll to position [99, 0]
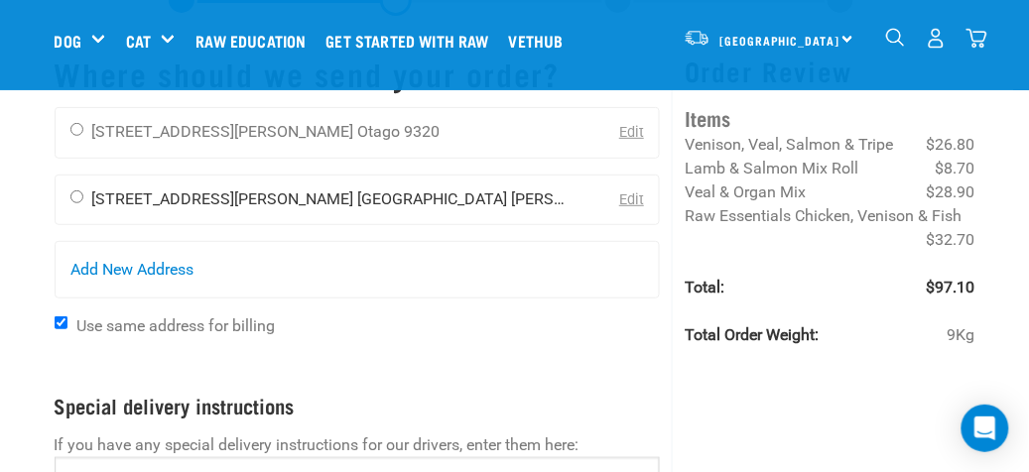
click at [76, 193] on input "radio" at bounding box center [76, 197] width 13 height 13
radio input "true"
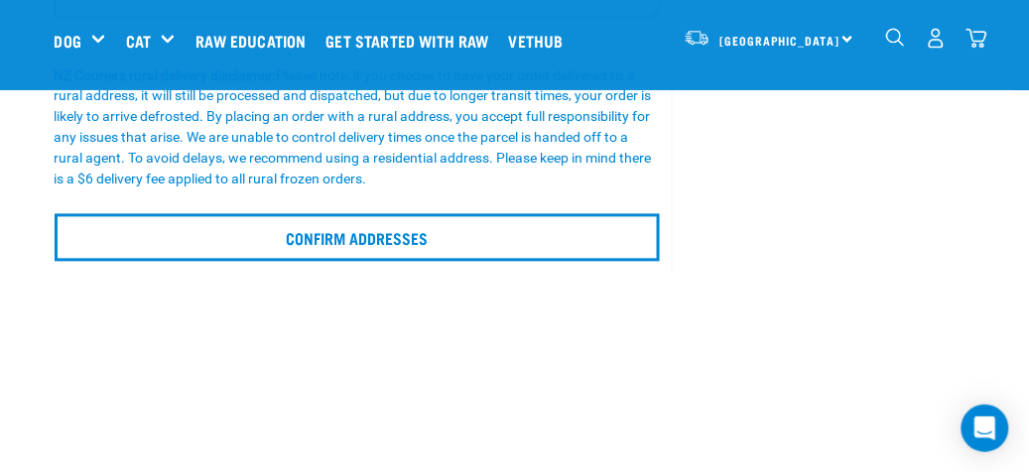
scroll to position [695, 0]
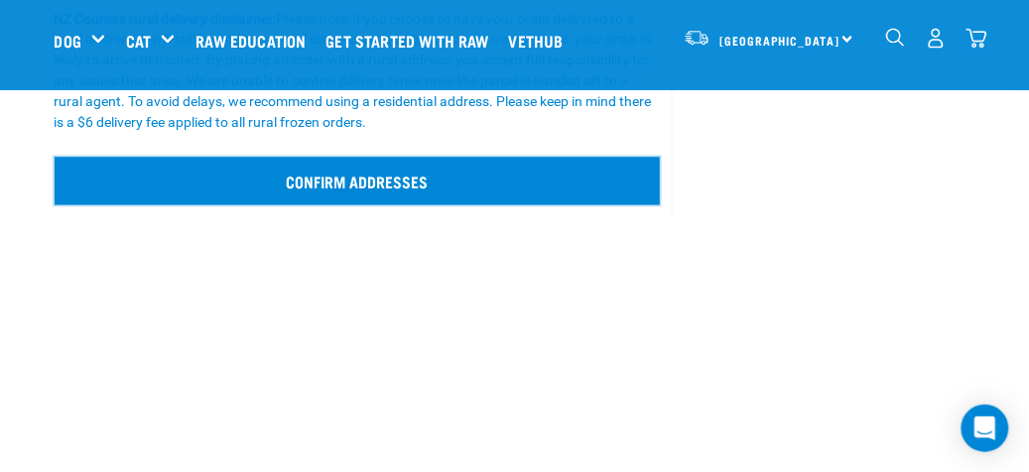
click at [315, 177] on input "Confirm addresses" at bounding box center [358, 182] width 606 height 48
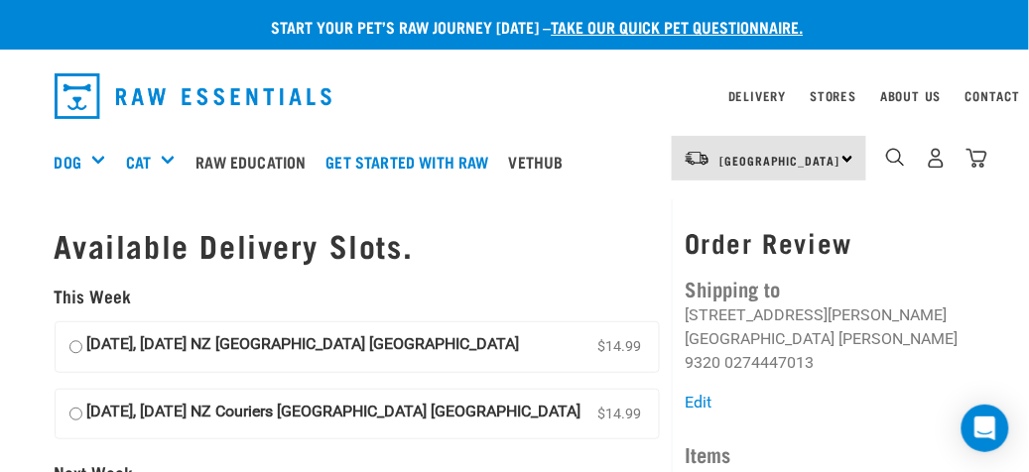
click at [73, 344] on input "21 August, Thursday NZ Couriers South Island Long Haul $14.99" at bounding box center [75, 348] width 13 height 30
radio input "true"
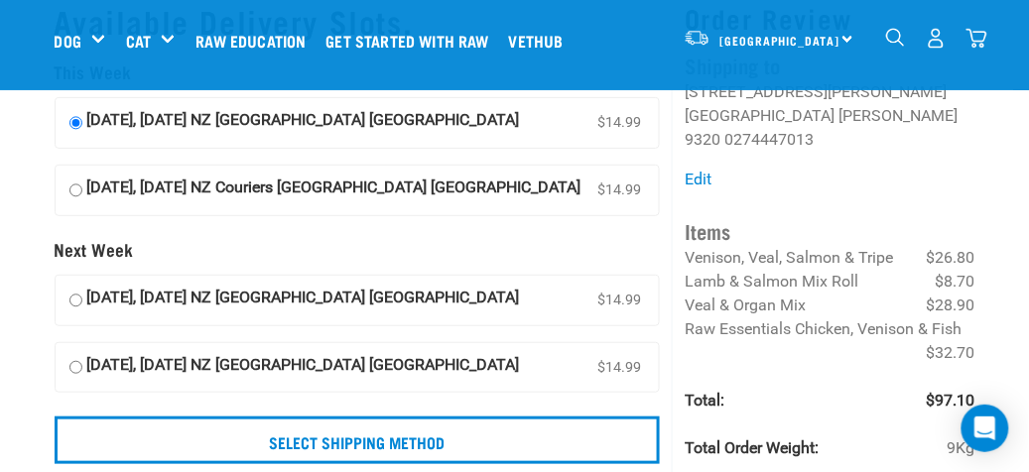
scroll to position [99, 0]
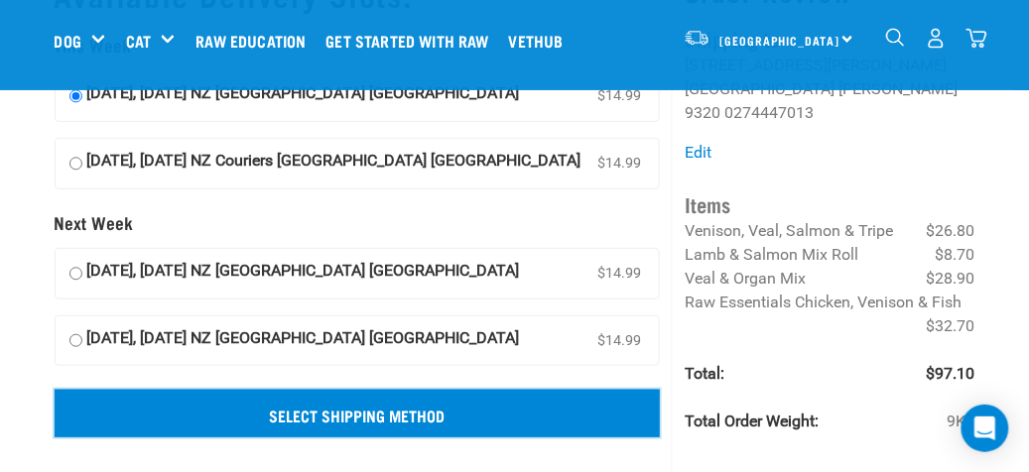
click at [369, 409] on input "Select Shipping Method" at bounding box center [358, 414] width 606 height 48
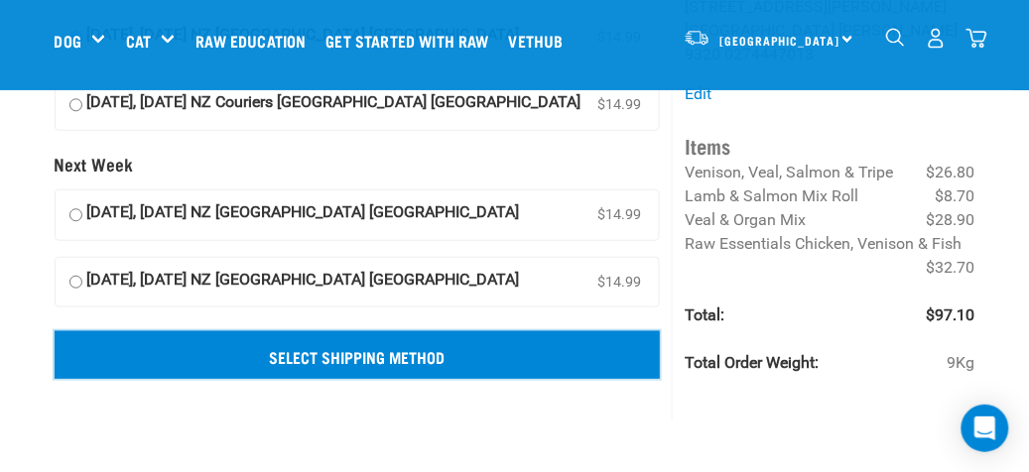
scroll to position [199, 0]
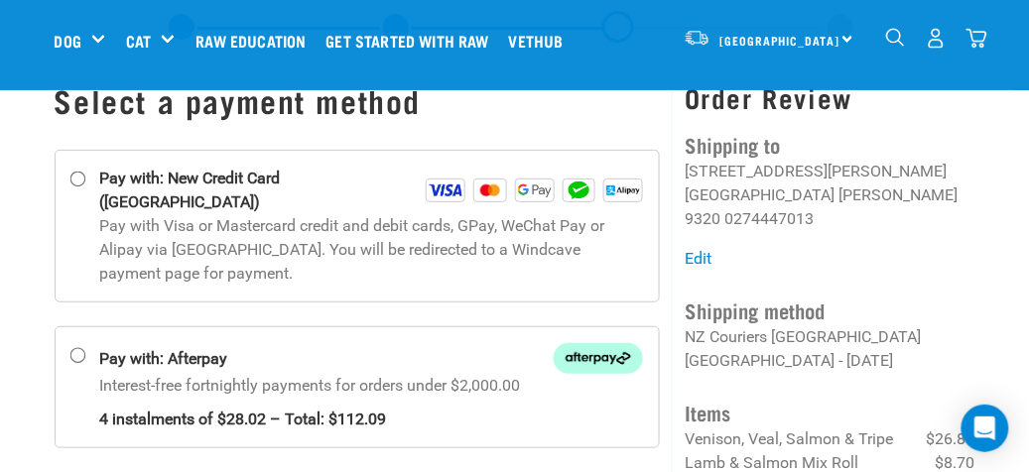
scroll to position [99, 0]
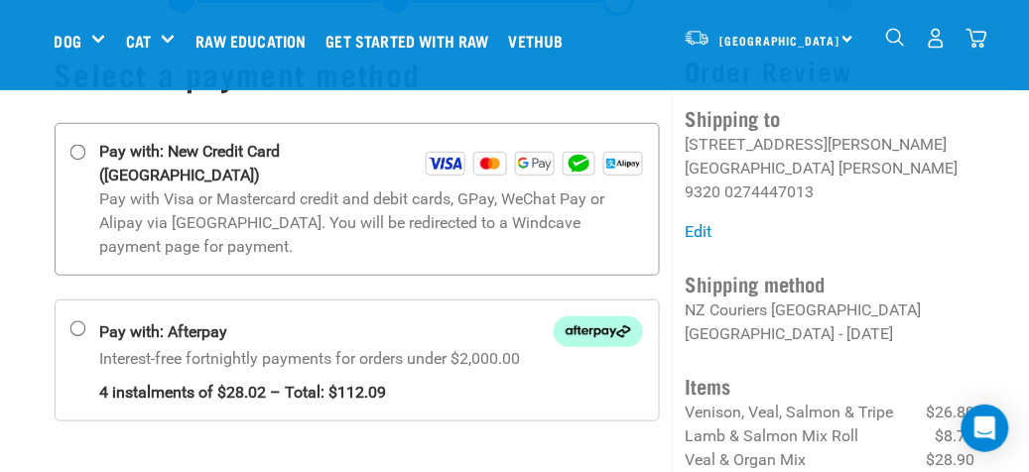
click at [76, 151] on input "Pay with: New Credit Card ([GEOGRAPHIC_DATA])" at bounding box center [77, 153] width 16 height 16
radio input "true"
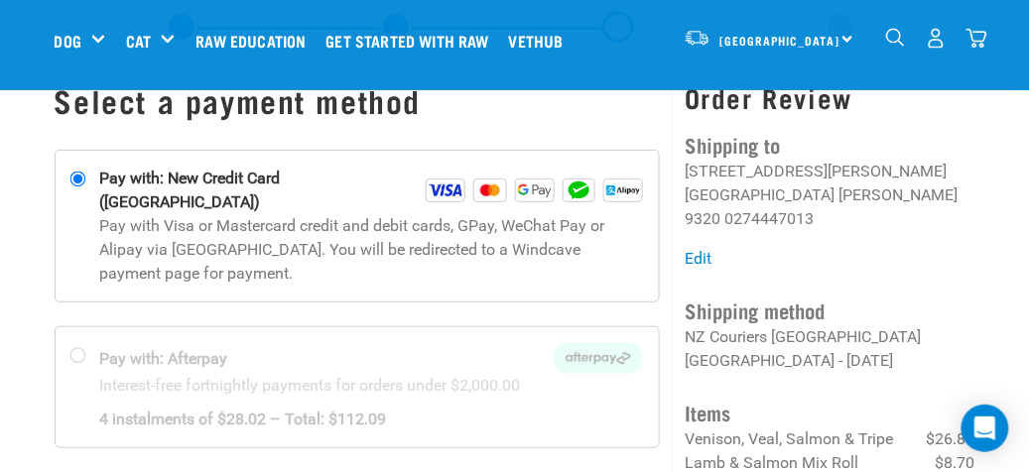
scroll to position [99, 0]
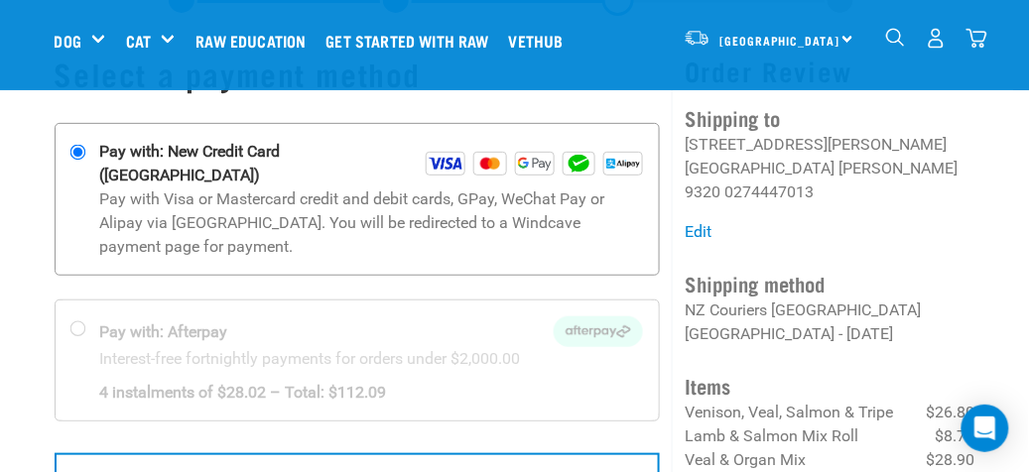
click at [426, 152] on img at bounding box center [446, 164] width 40 height 24
click at [85, 150] on input "Pay with: New Credit Card ([GEOGRAPHIC_DATA])" at bounding box center [77, 153] width 16 height 16
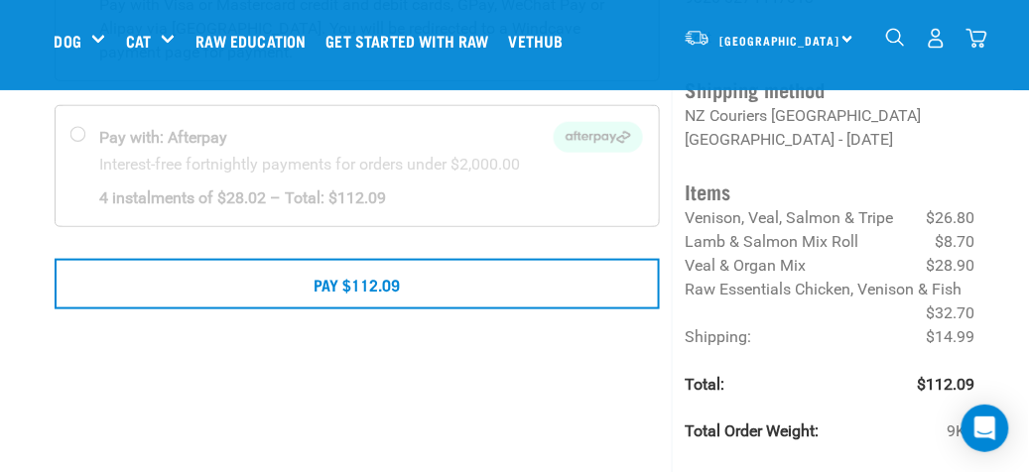
scroll to position [298, 0]
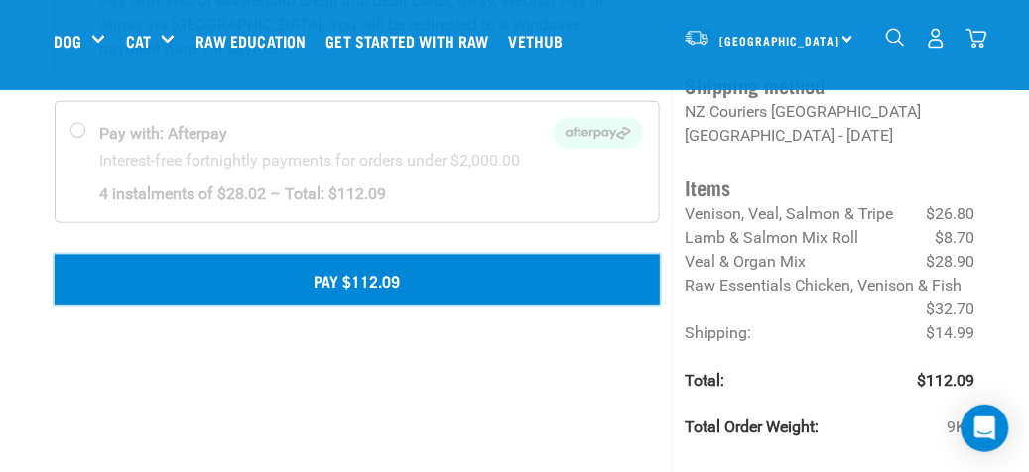
click at [288, 259] on button "Pay $112.09" at bounding box center [358, 280] width 606 height 50
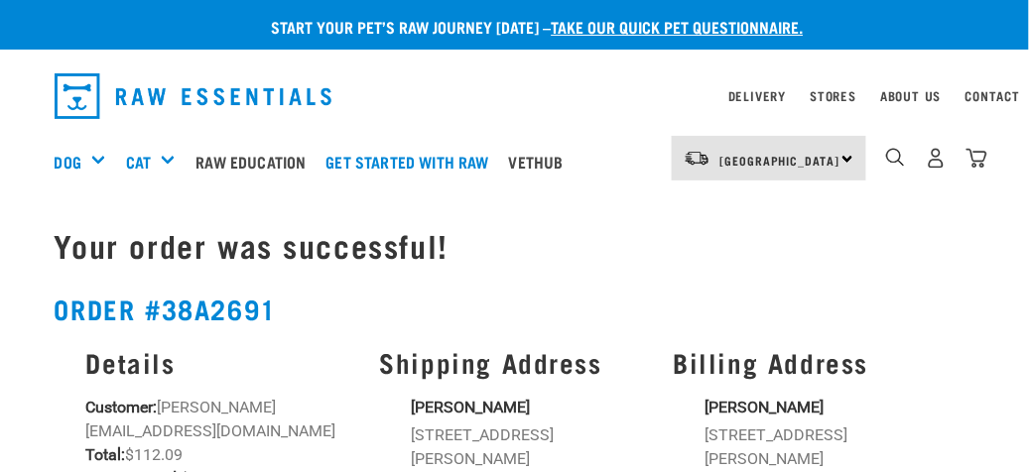
scroll to position [99, 0]
